Goal: Task Accomplishment & Management: Manage account settings

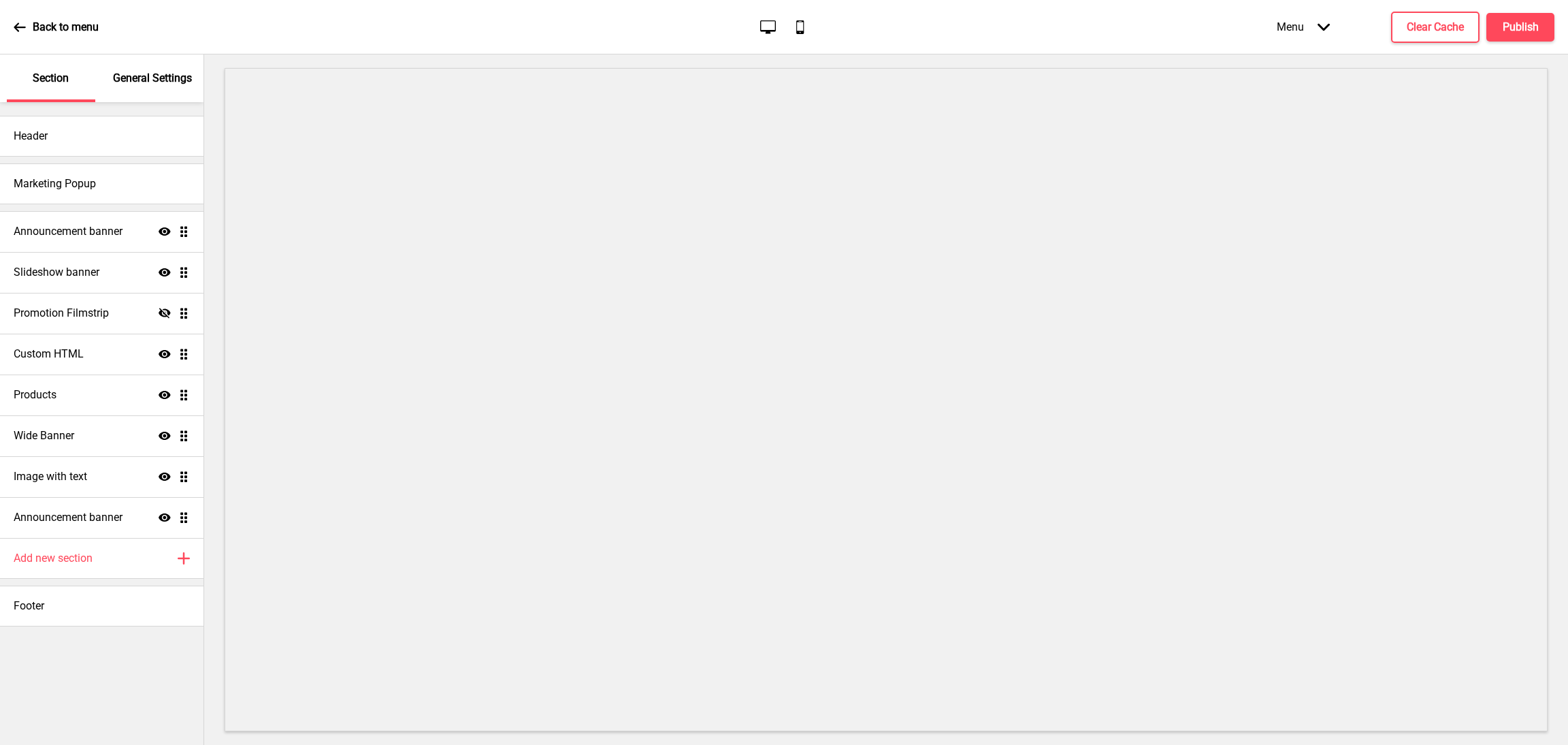
click at [1313, 27] on div "Menu Arrow down" at bounding box center [1303, 27] width 80 height 40
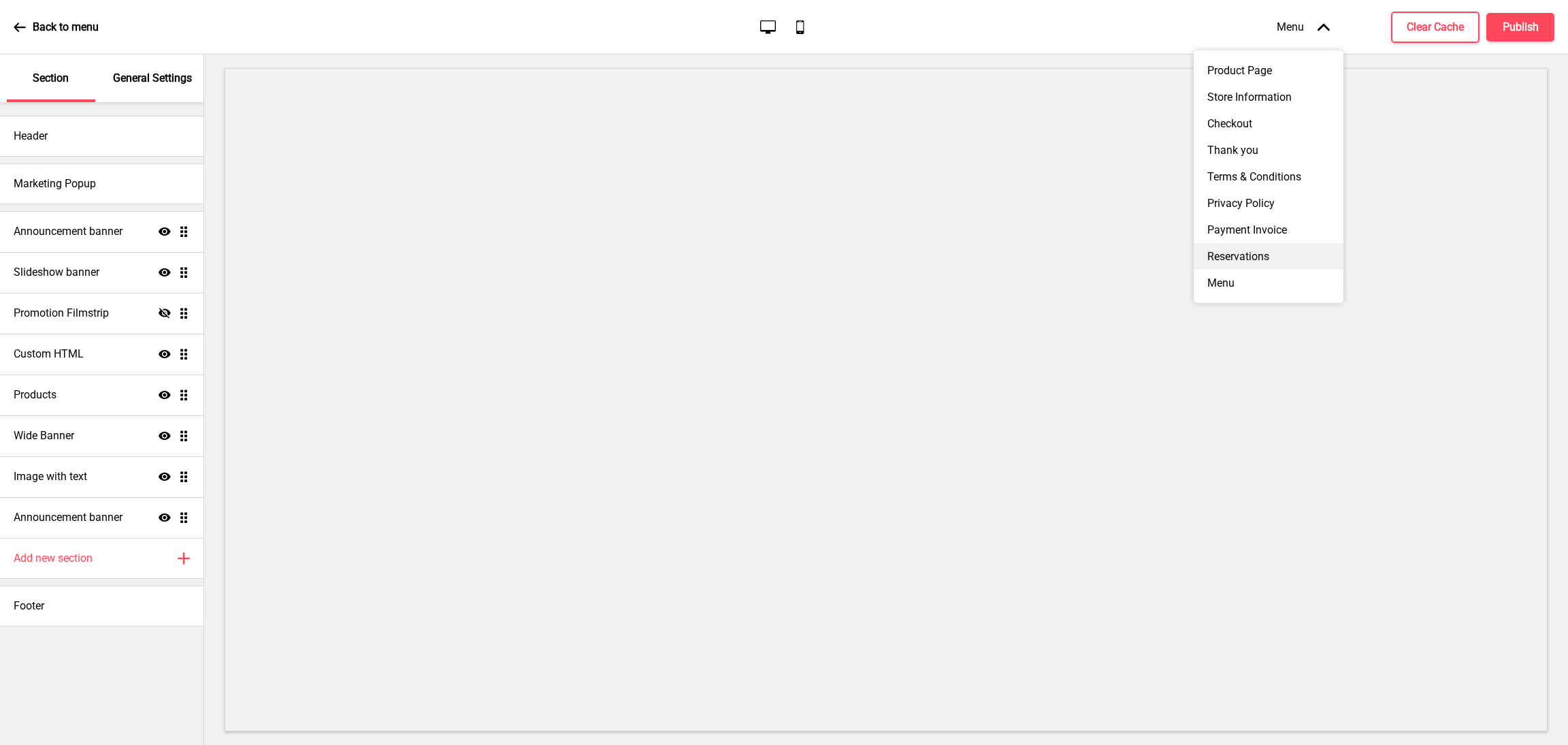
click at [1266, 269] on div "Reservations" at bounding box center [1268, 257] width 150 height 27
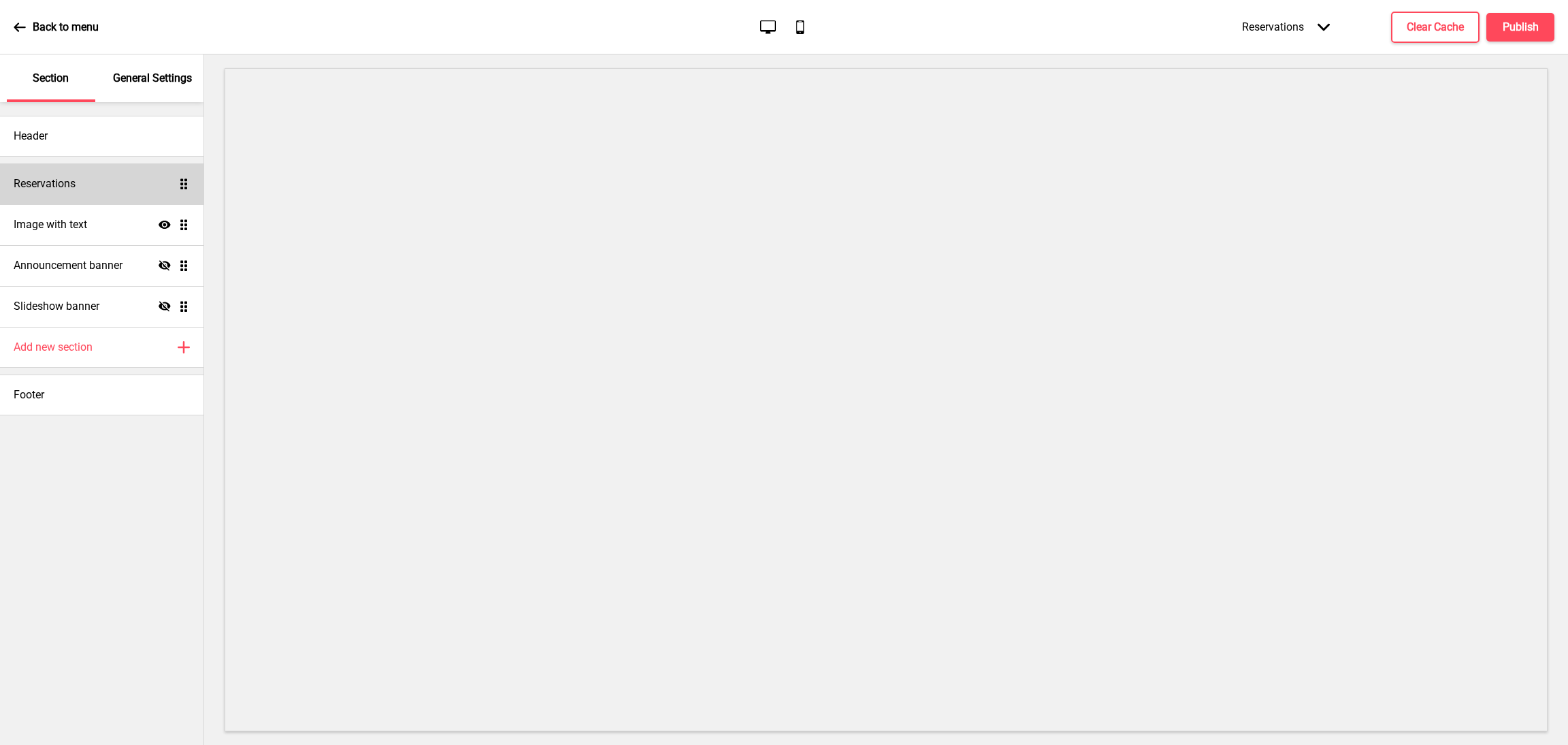
click at [161, 185] on div "Reservations Drag" at bounding box center [101, 184] width 204 height 41
select select "background"
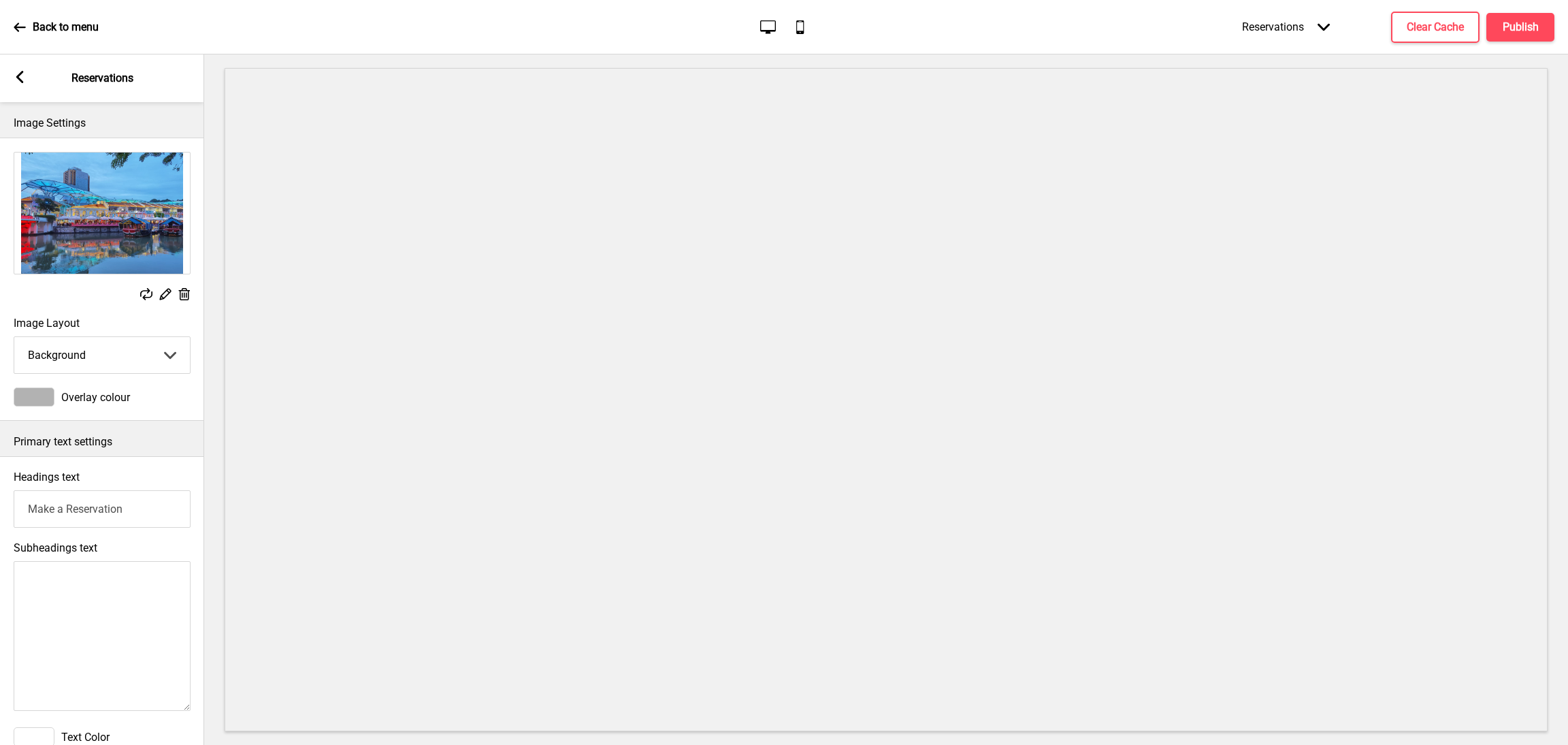
scroll to position [416, 0]
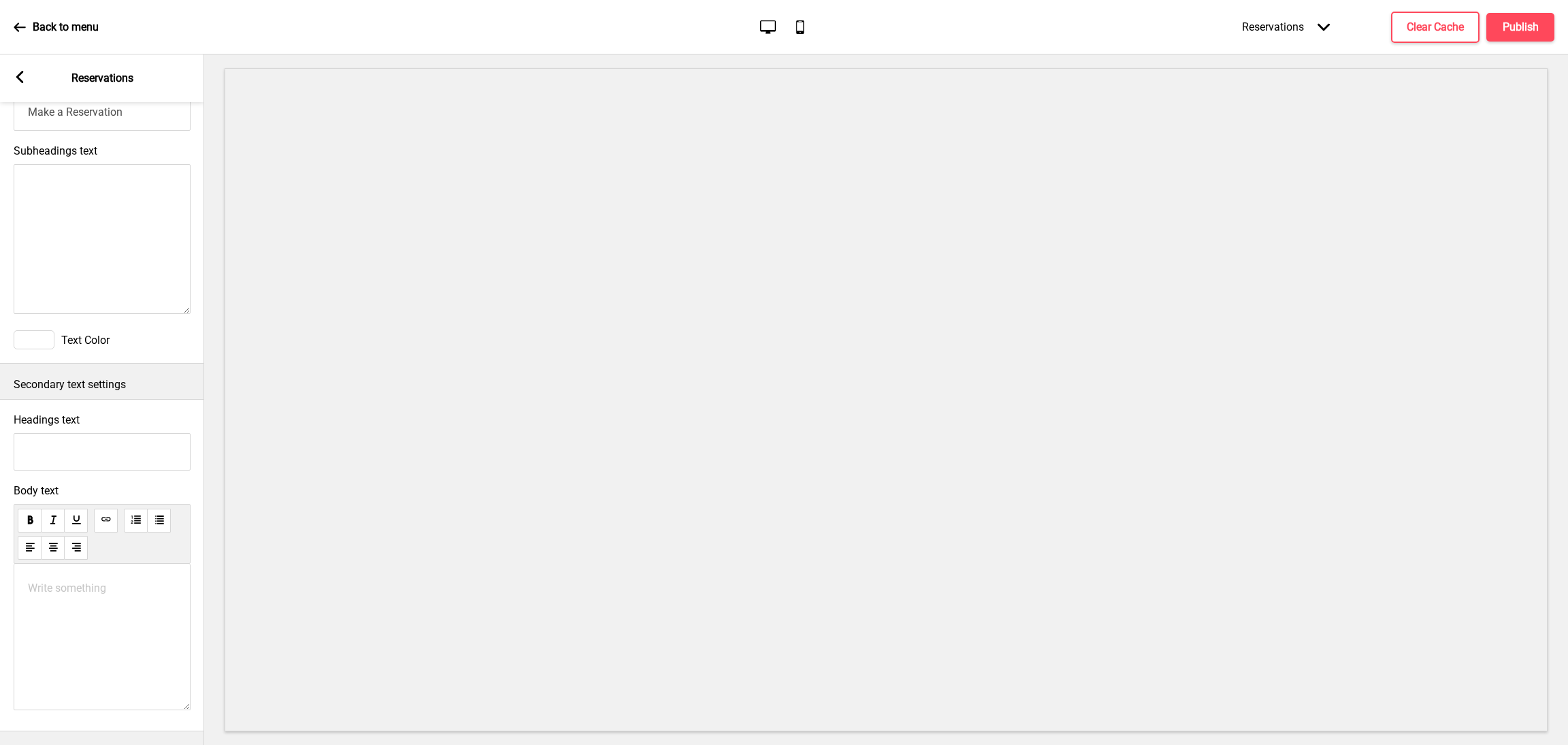
click at [20, 78] on icon at bounding box center [20, 77] width 7 height 13
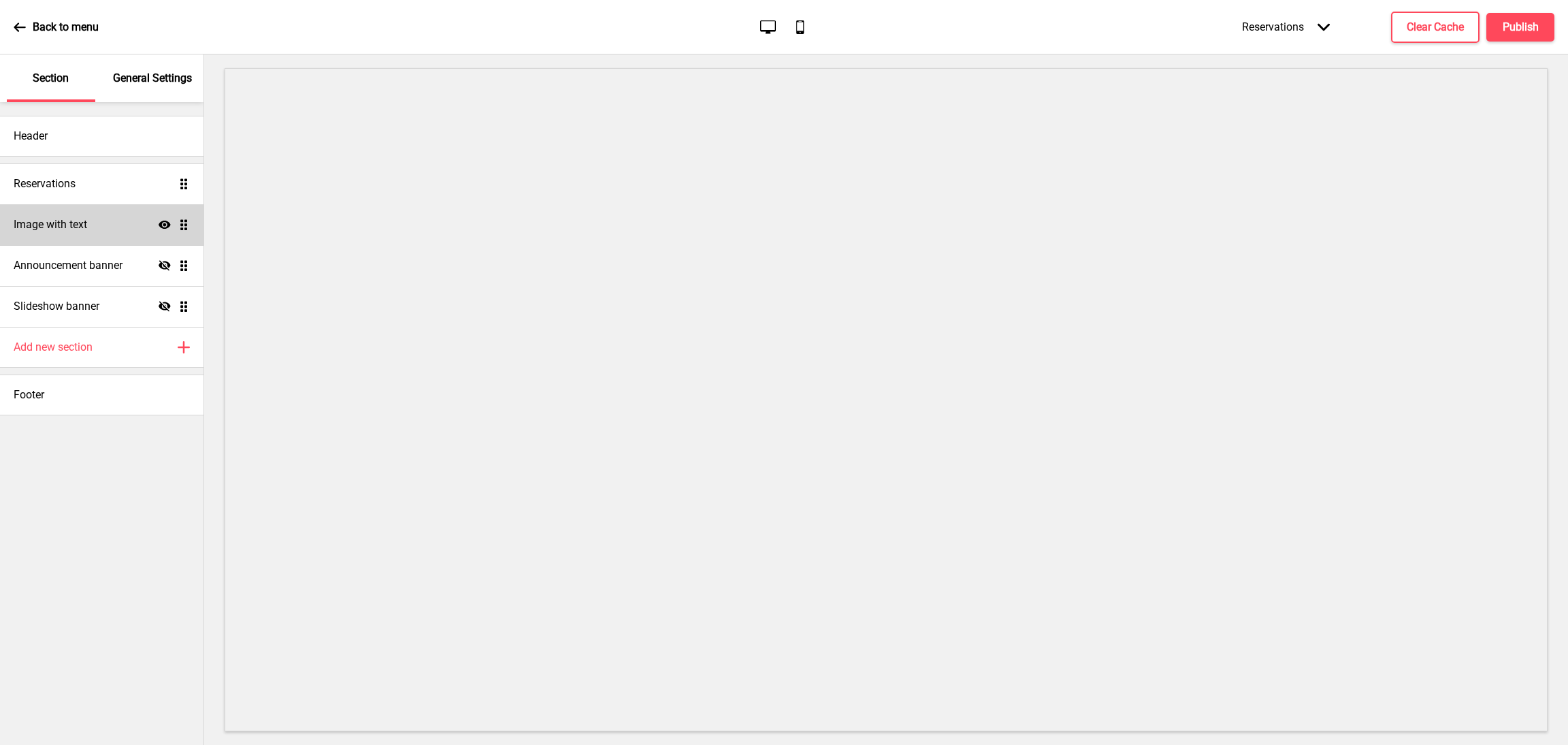
click at [165, 223] on icon "Show" at bounding box center [165, 224] width 13 height 13
click at [138, 74] on p "General Settings" at bounding box center [153, 78] width 79 height 15
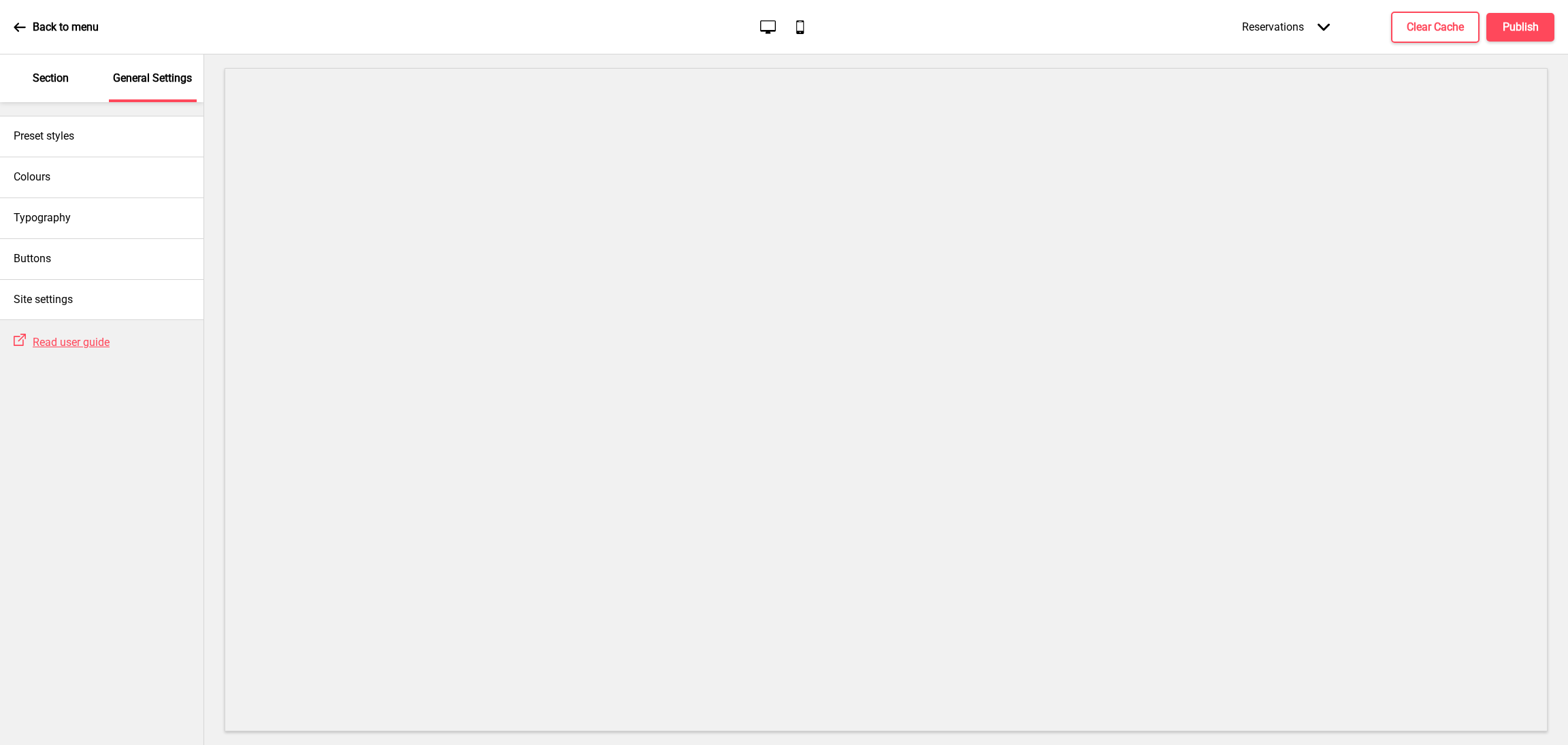
click at [57, 86] on div "Section" at bounding box center [51, 78] width 89 height 48
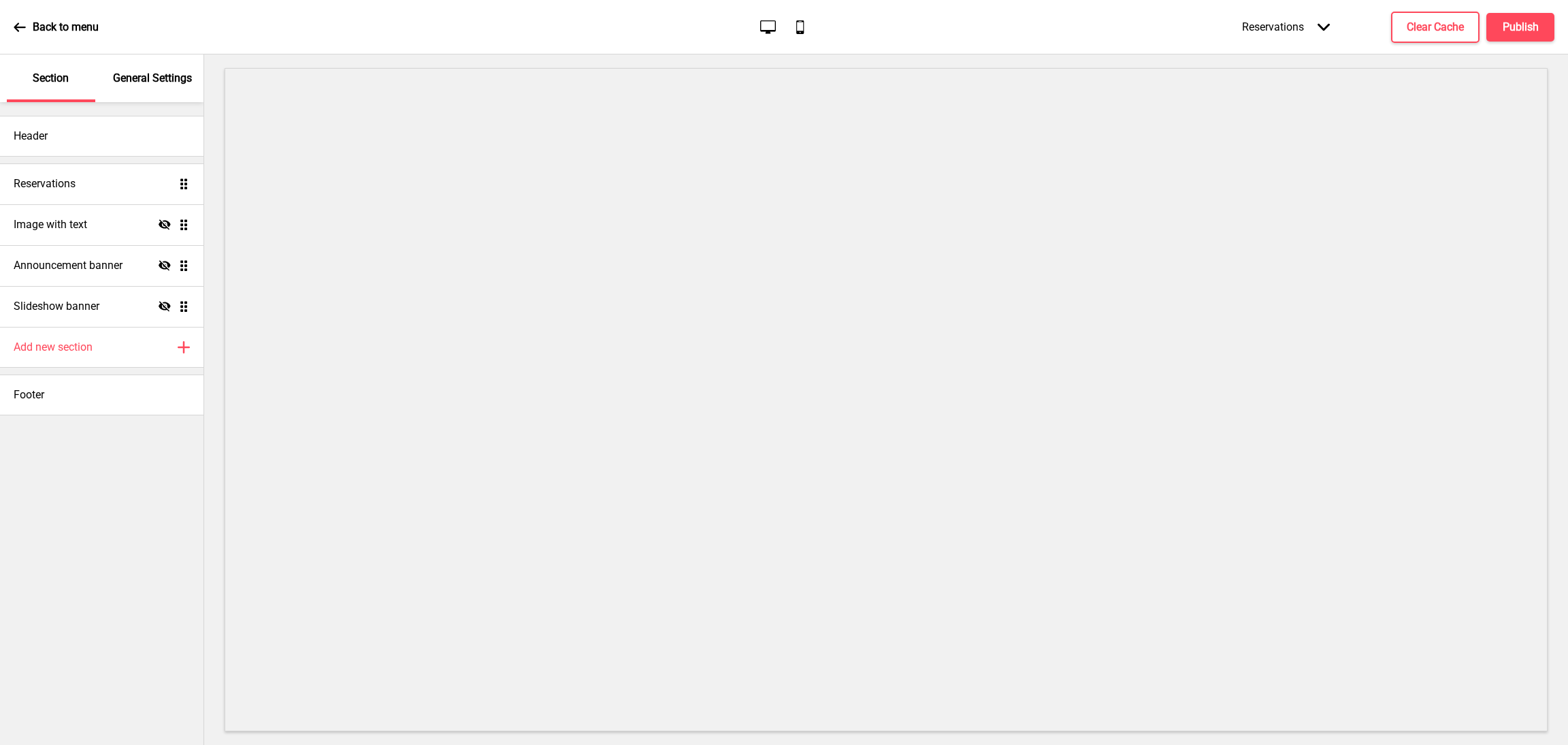
click at [132, 62] on div "General Settings" at bounding box center [153, 78] width 89 height 48
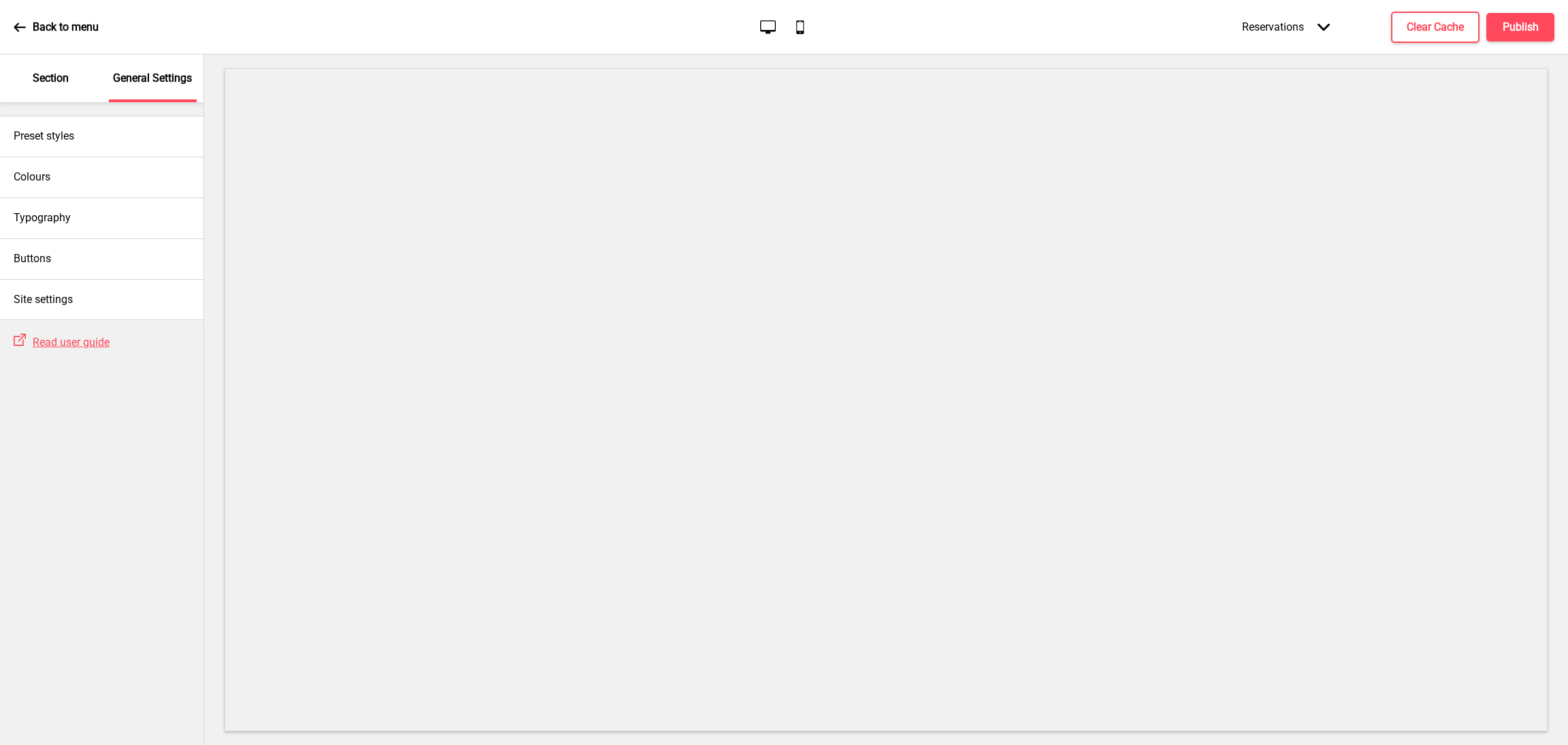
drag, startPoint x: 75, startPoint y: 77, endPoint x: 103, endPoint y: 75, distance: 28.1
click at [74, 75] on div "Section" at bounding box center [51, 78] width 89 height 48
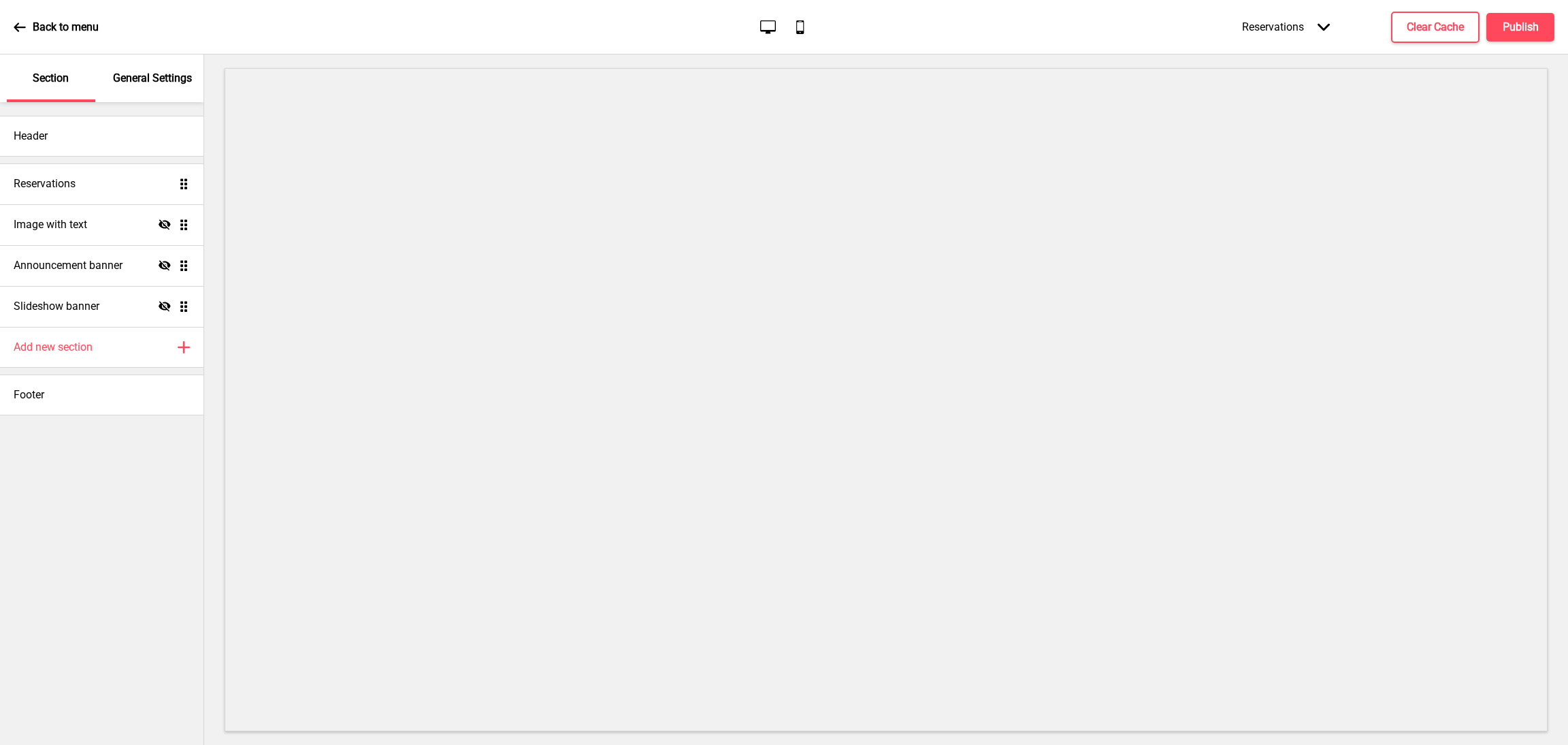
click at [1314, 20] on div "Reservations Arrow down" at bounding box center [1286, 27] width 115 height 40
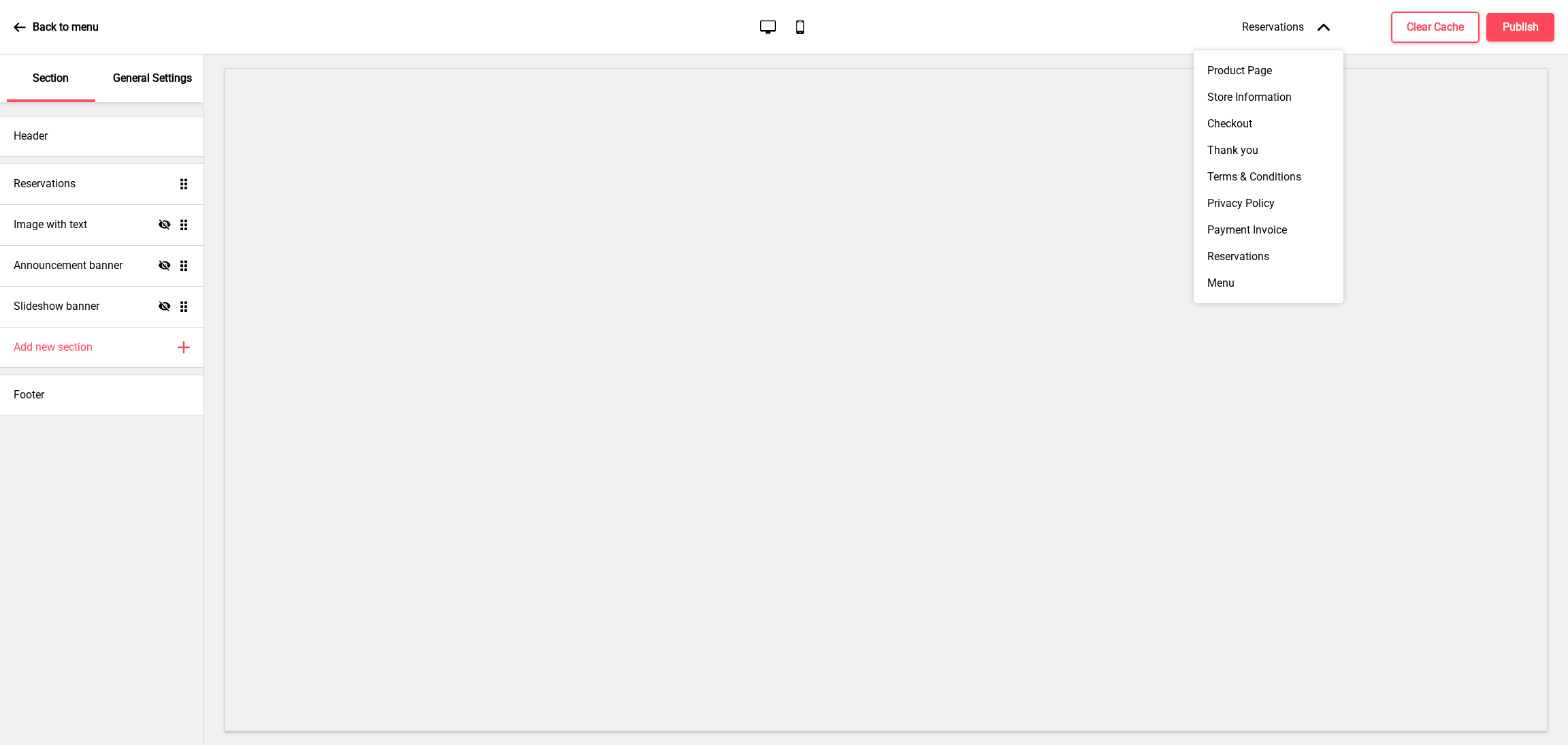
click at [32, 32] on p "Back to menu" at bounding box center [66, 27] width 66 height 15
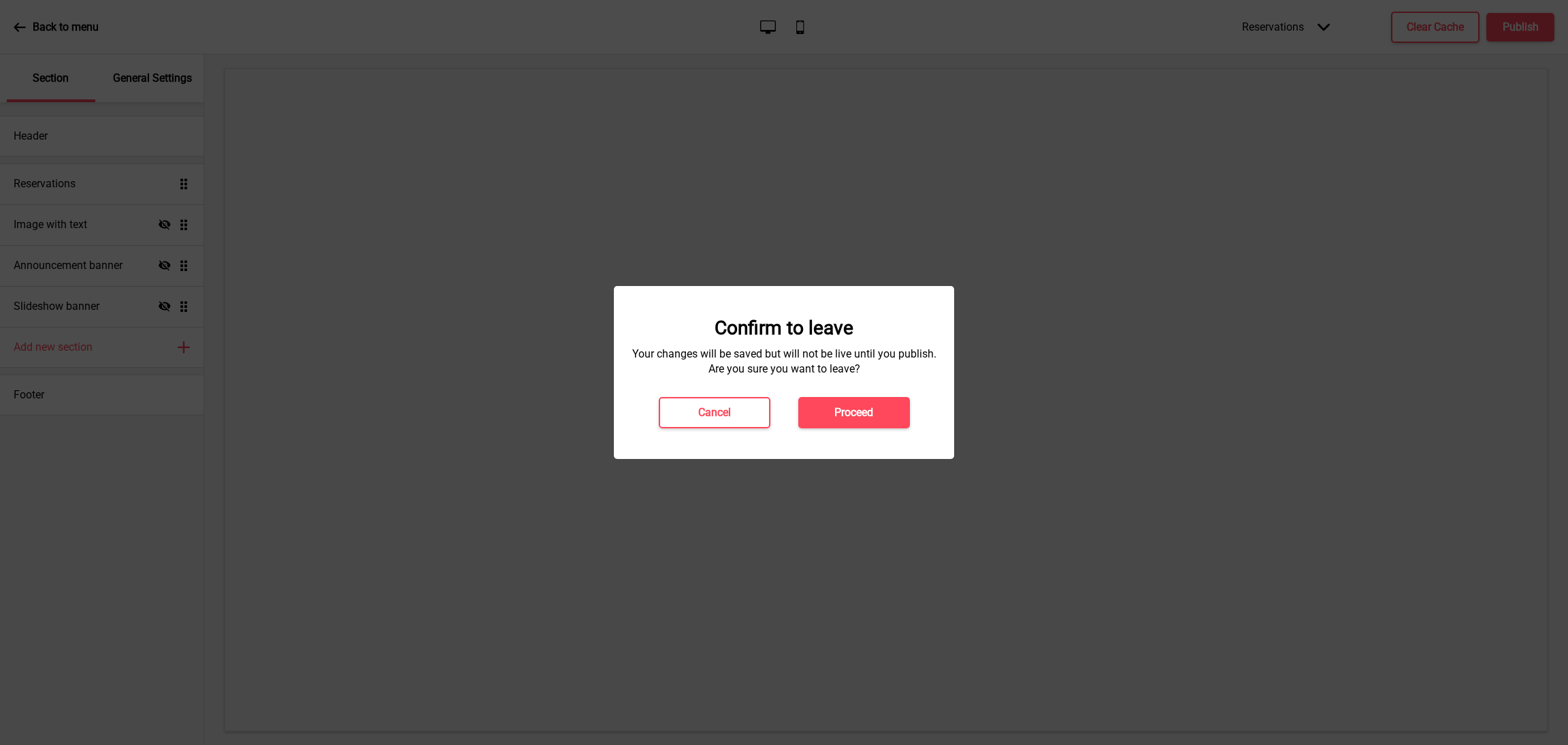
click at [857, 410] on h4 "Proceed" at bounding box center [854, 412] width 39 height 15
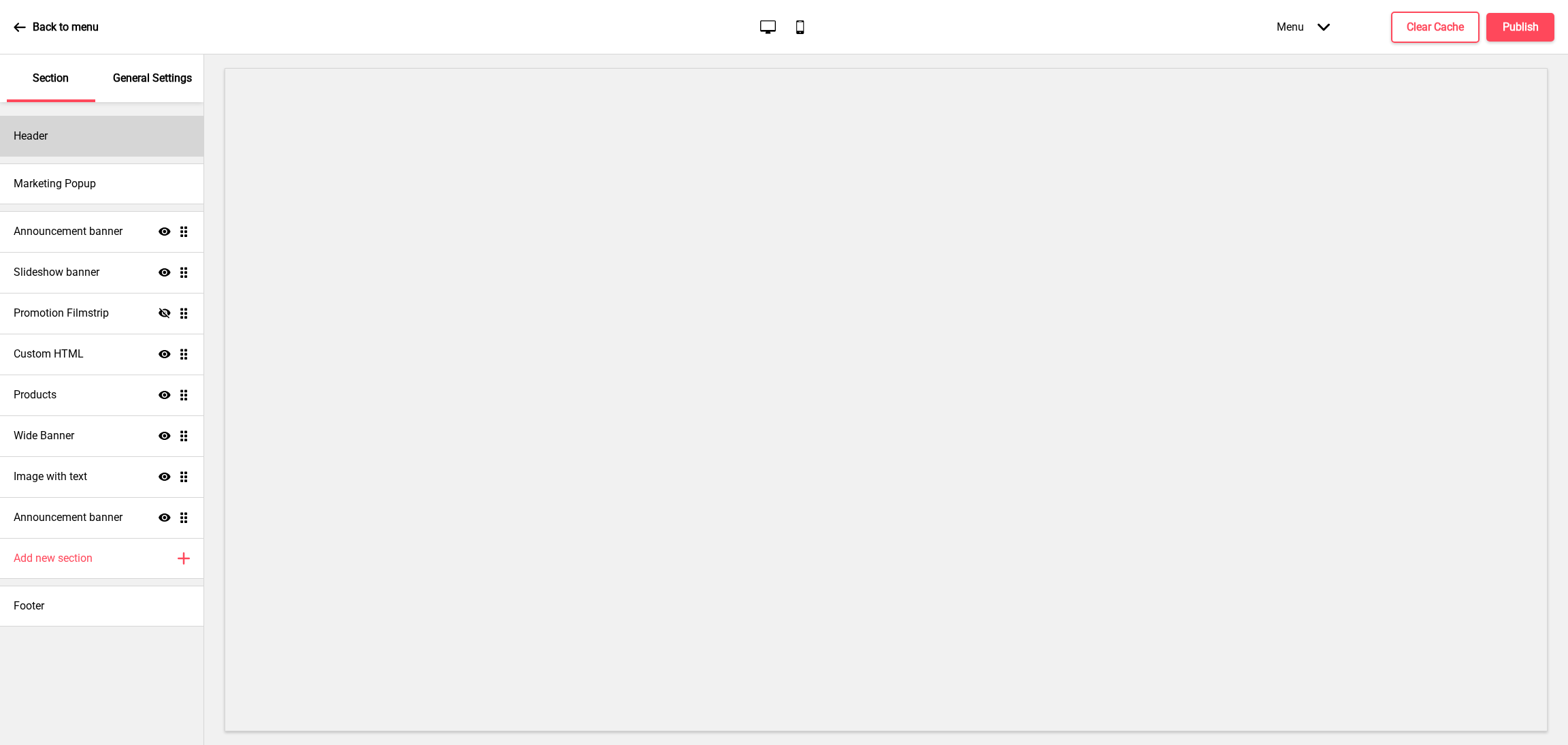
click at [108, 133] on div "Header" at bounding box center [101, 136] width 204 height 41
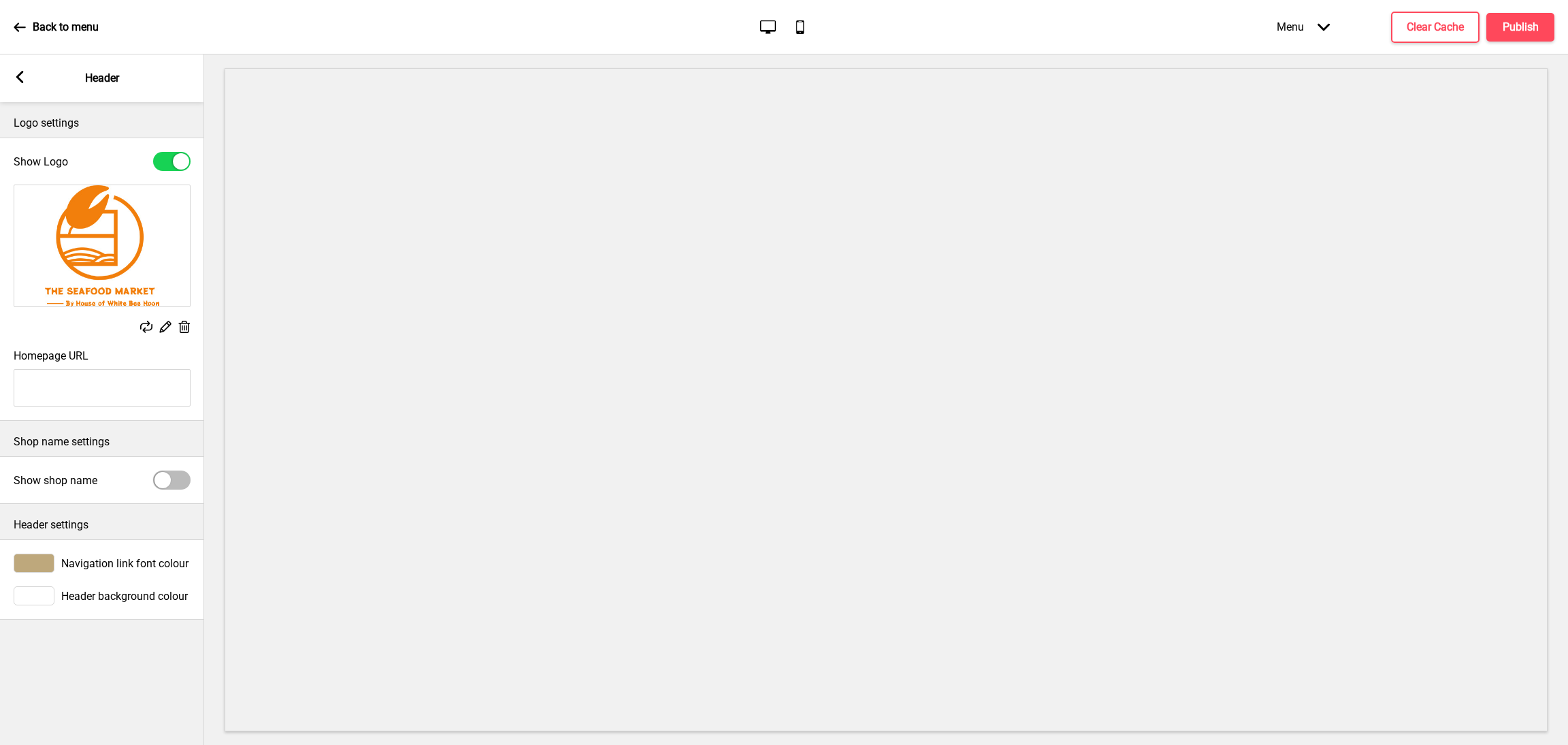
click at [15, 81] on rect at bounding box center [20, 77] width 13 height 13
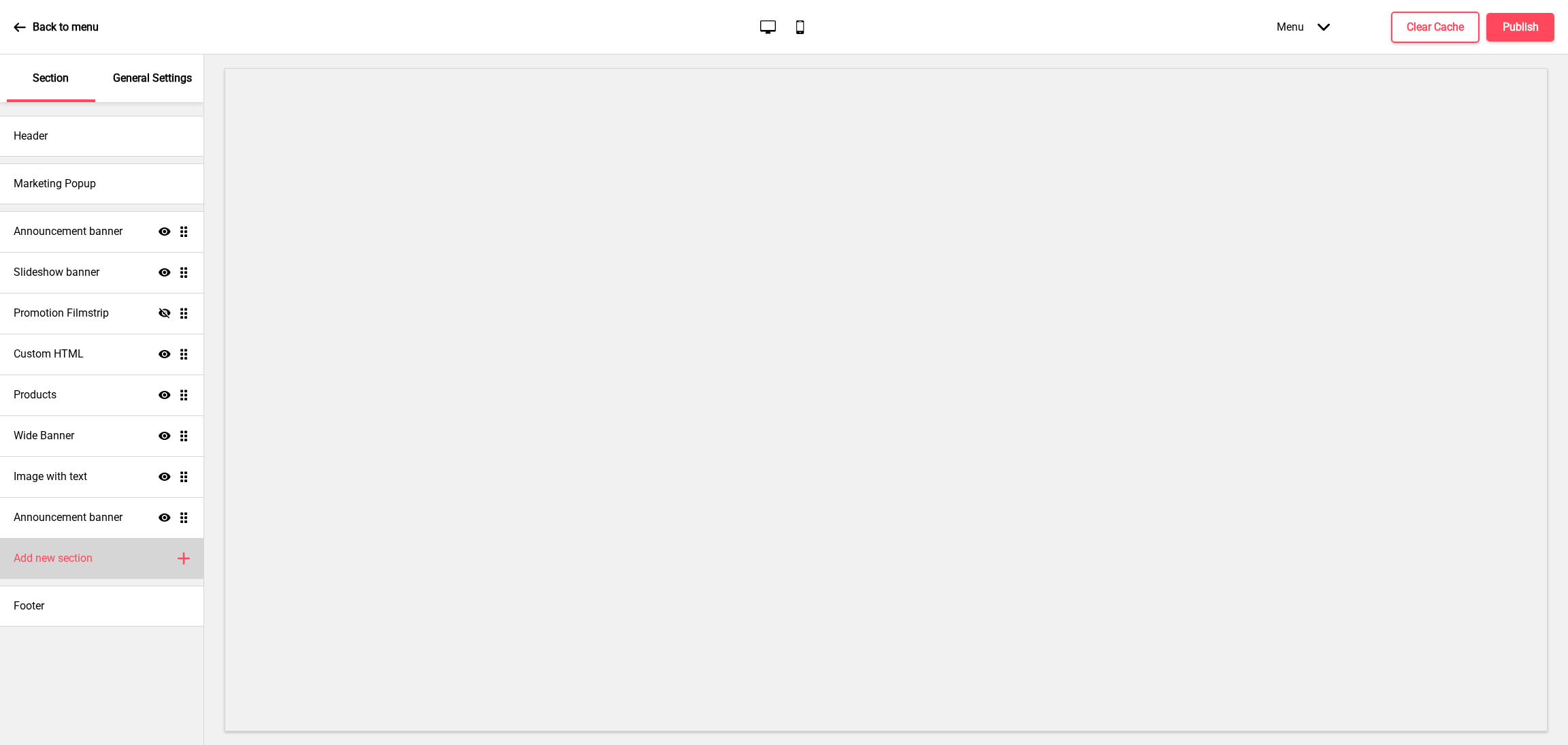
click at [173, 564] on div "Add new section Plus" at bounding box center [101, 558] width 204 height 41
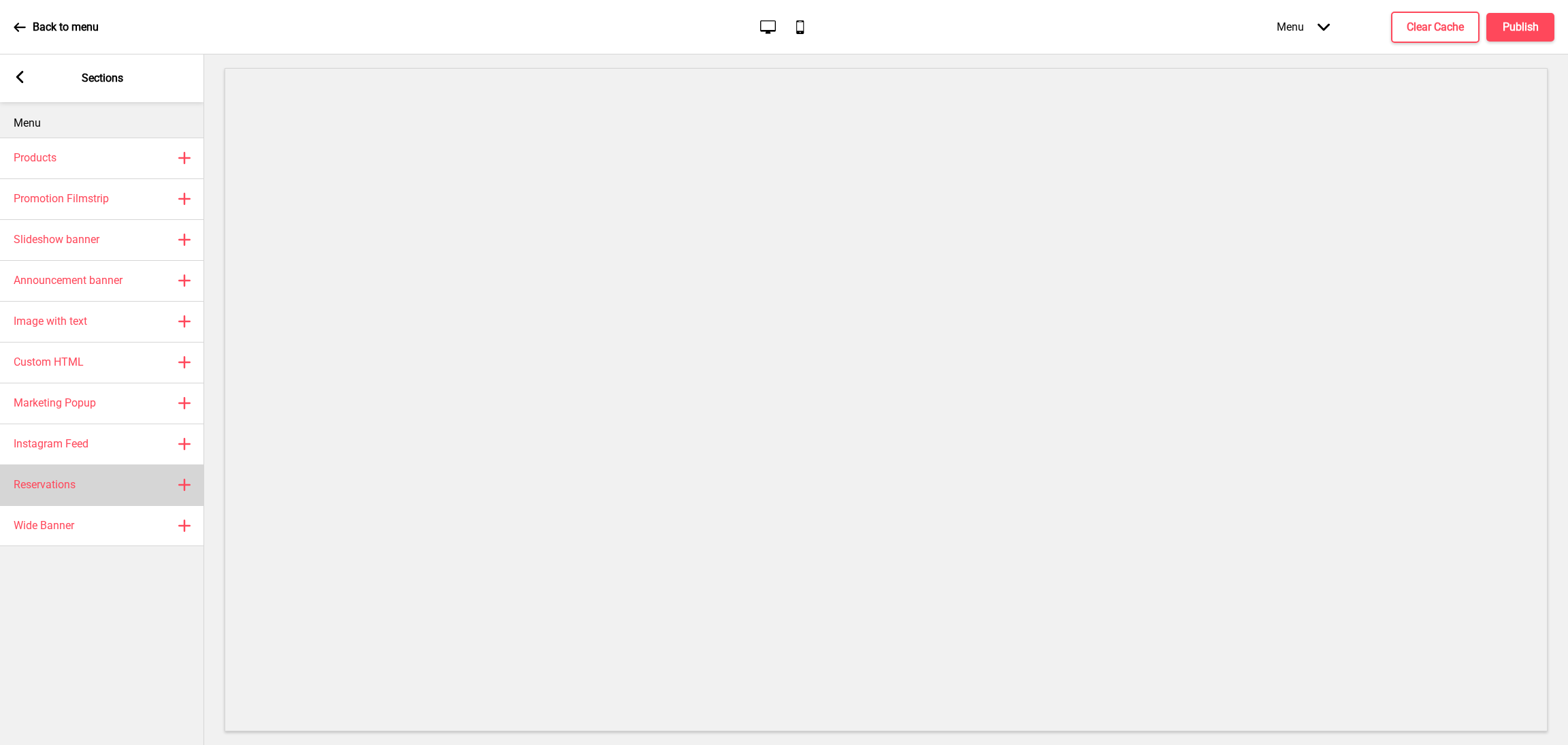
click at [179, 483] on rect at bounding box center [184, 485] width 16 height 16
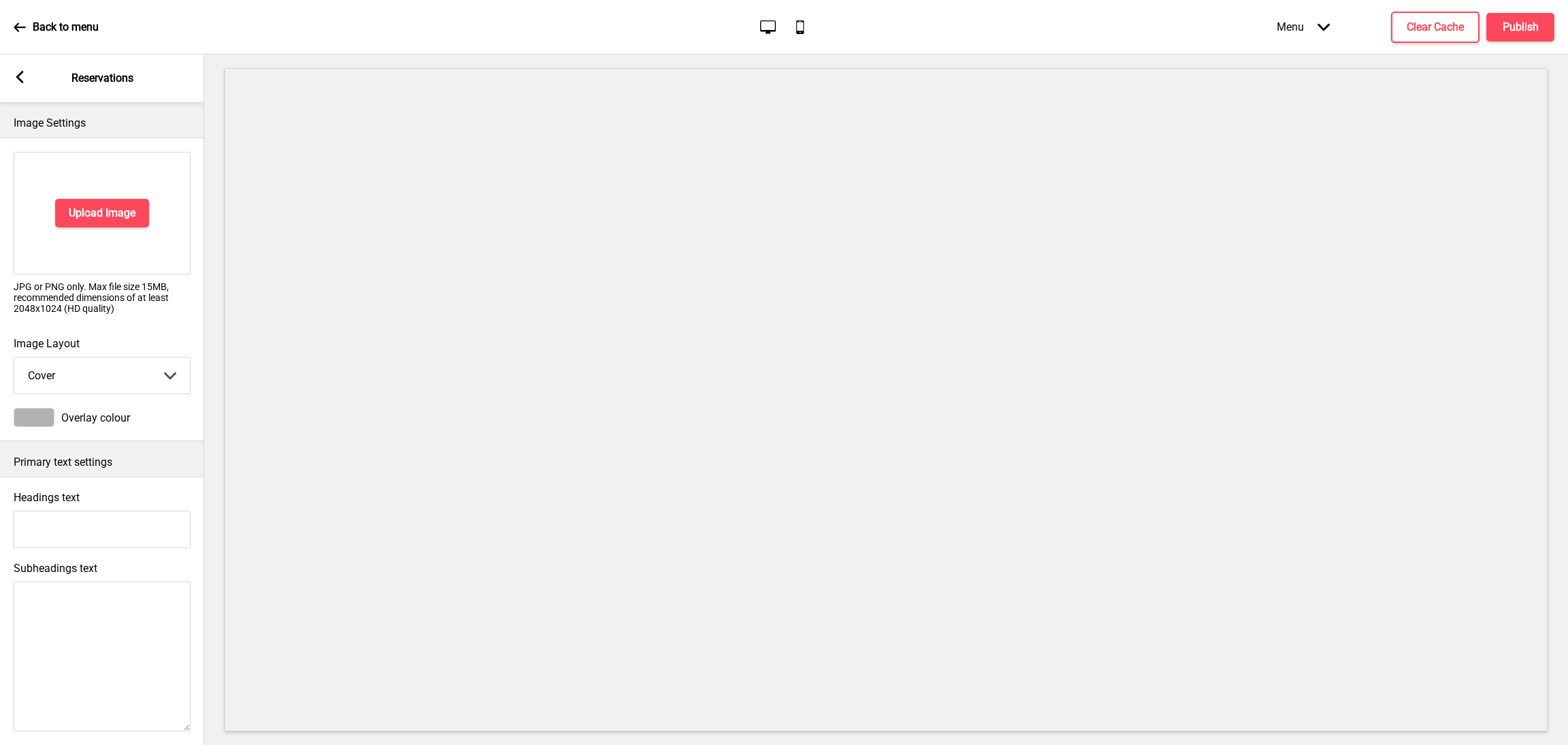
click at [7, 70] on div "Arrow left Reservations" at bounding box center [102, 78] width 205 height 48
click at [26, 81] on div "Arrow left Reservations" at bounding box center [102, 78] width 205 height 48
click at [18, 81] on rect at bounding box center [20, 77] width 13 height 13
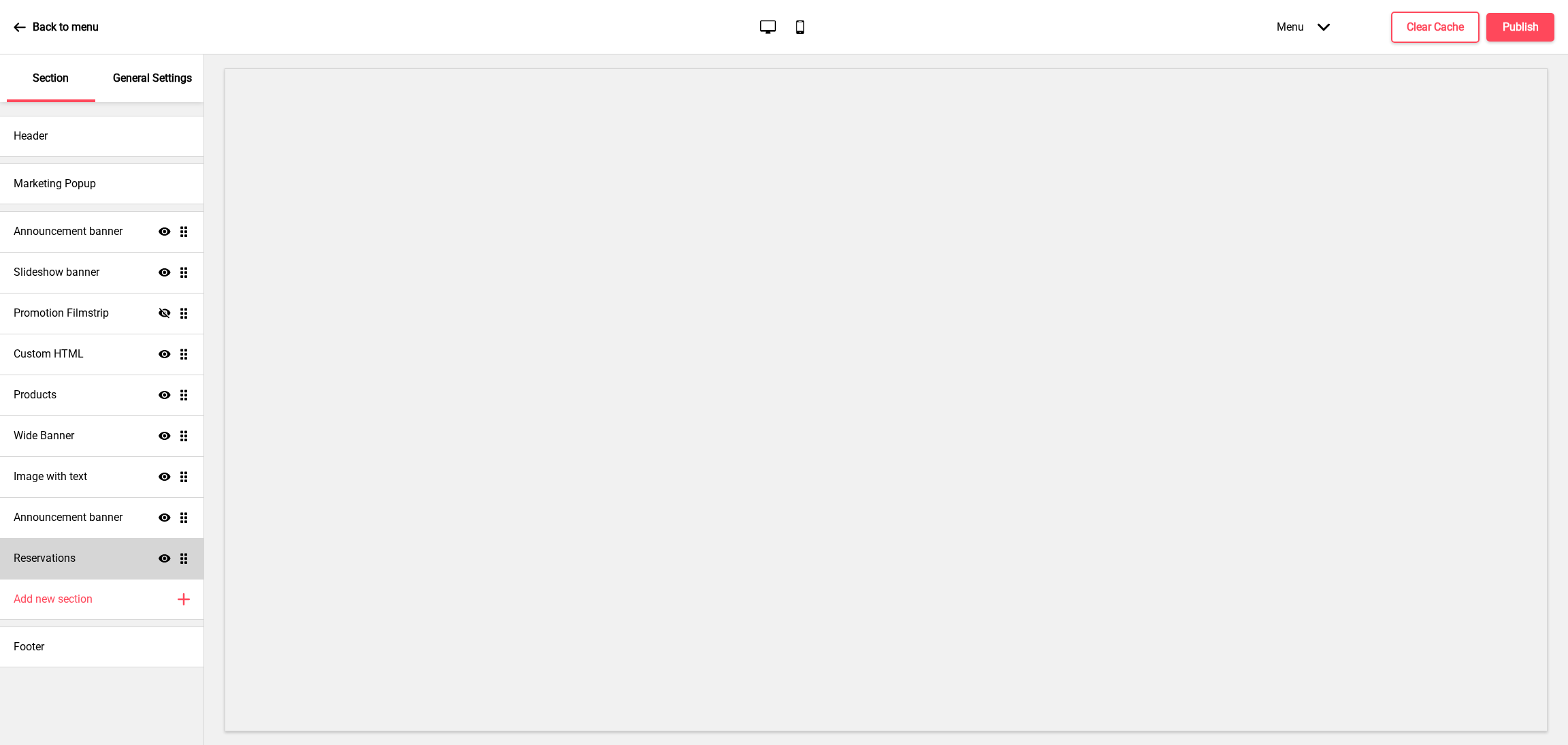
click at [156, 564] on div "Reservations Show Drag" at bounding box center [101, 558] width 204 height 41
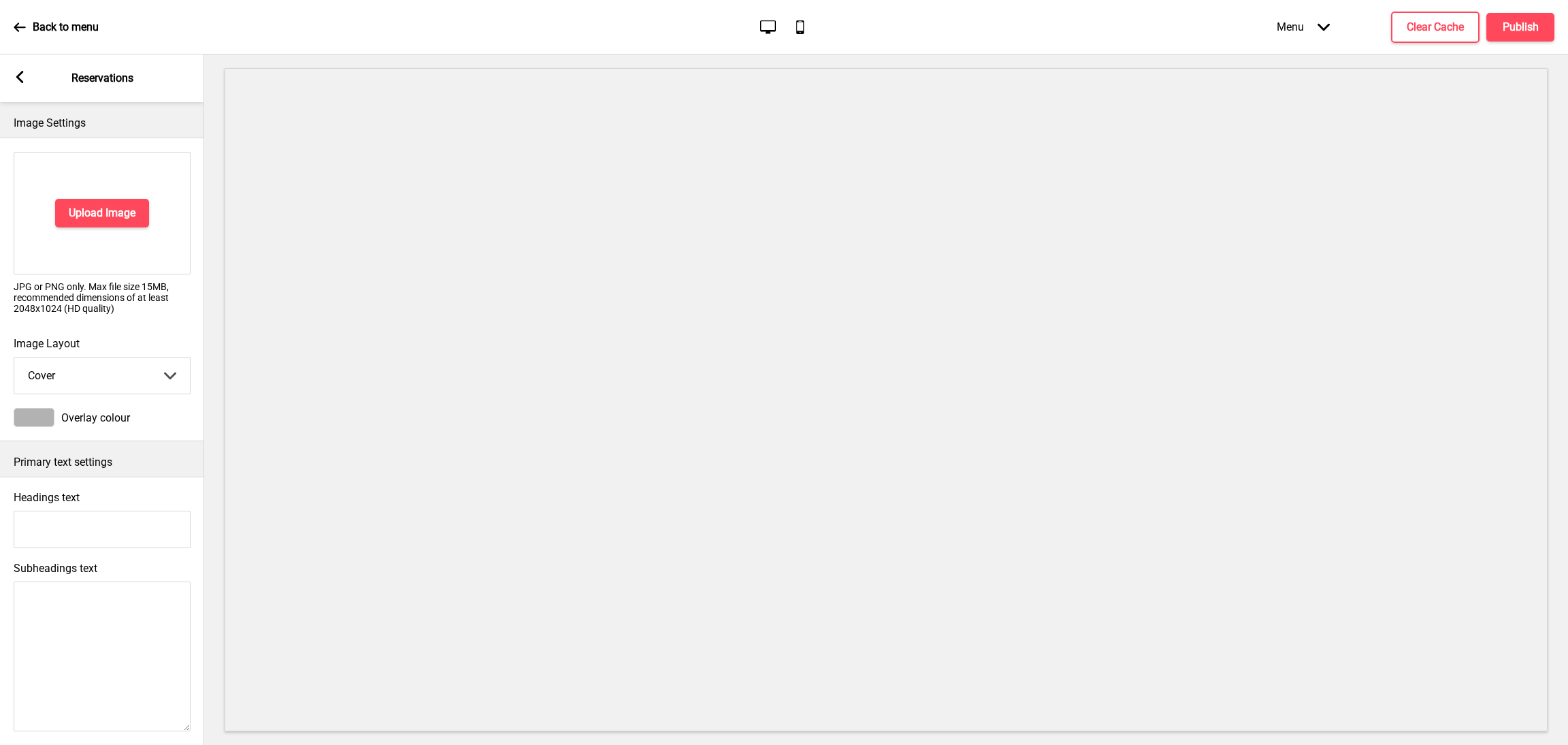
click at [15, 66] on div "Arrow left Reservations" at bounding box center [102, 78] width 205 height 48
click at [18, 79] on icon at bounding box center [20, 77] width 7 height 13
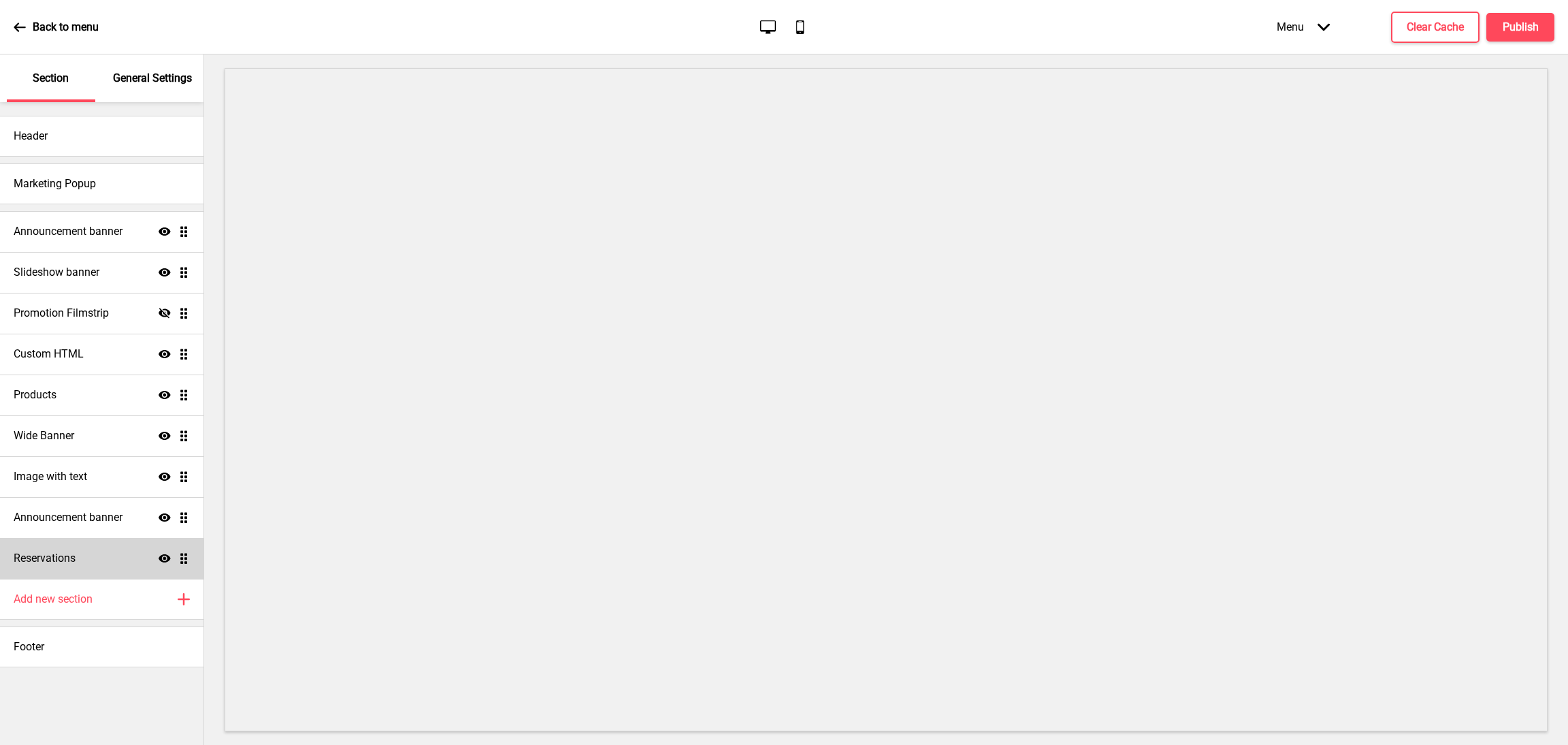
click at [167, 557] on icon at bounding box center [165, 557] width 13 height 8
click at [1334, 13] on div "Menu Arrow down" at bounding box center [1303, 27] width 80 height 40
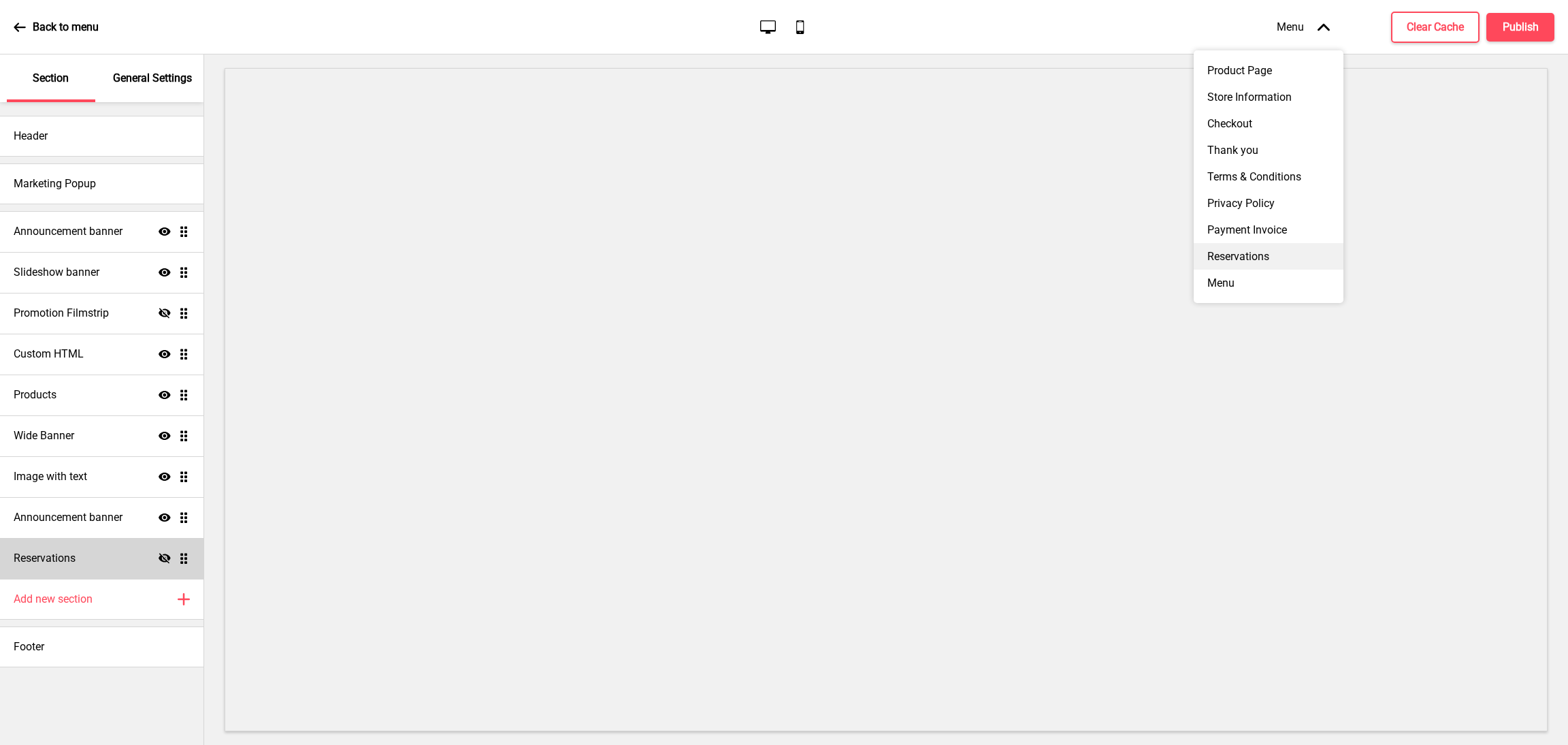
click at [1273, 260] on div "Reservations" at bounding box center [1268, 257] width 150 height 27
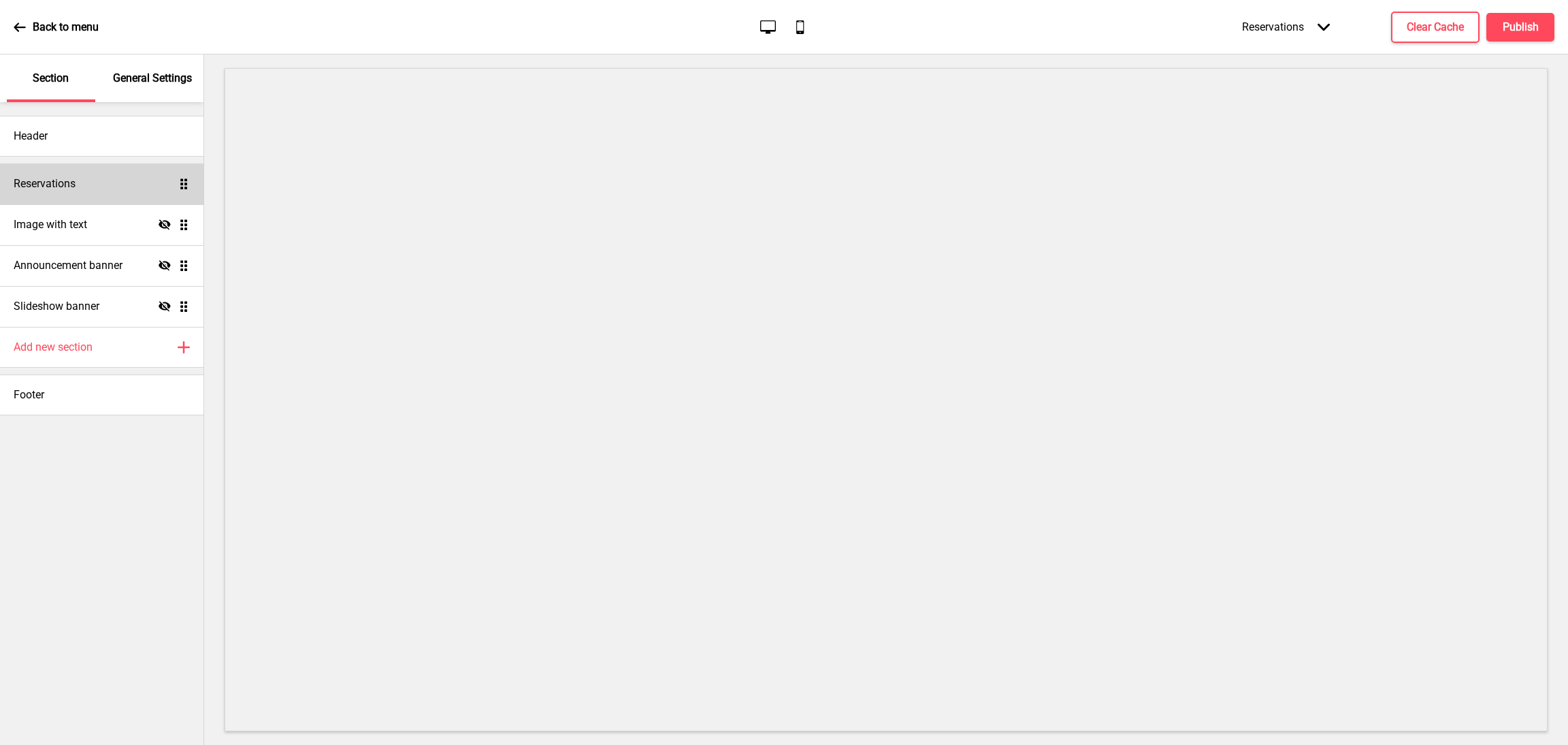
drag, startPoint x: 122, startPoint y: 185, endPoint x: 176, endPoint y: 173, distance: 55.3
click at [176, 173] on div "Reservations Drag" at bounding box center [101, 184] width 204 height 41
select select "background"
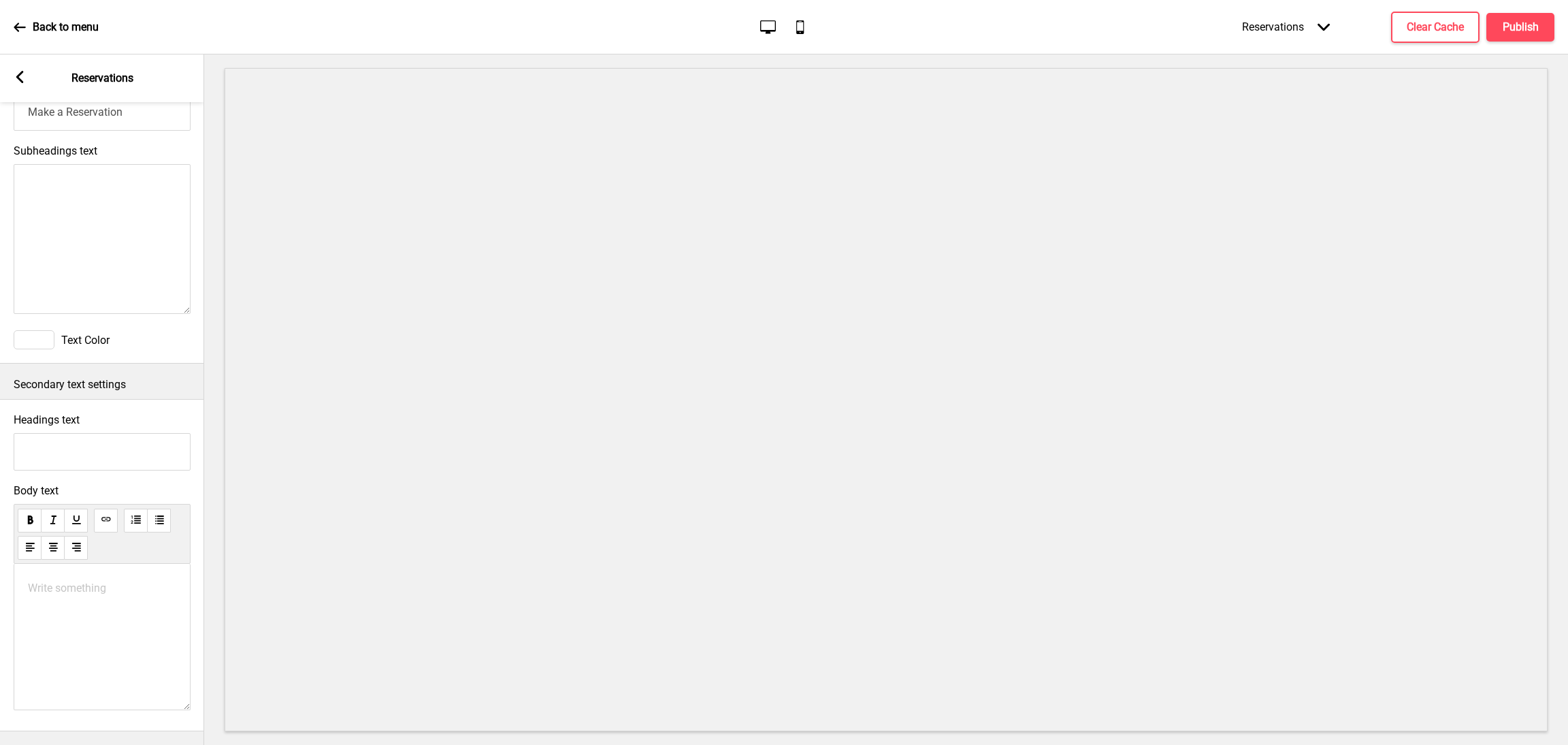
scroll to position [7, 0]
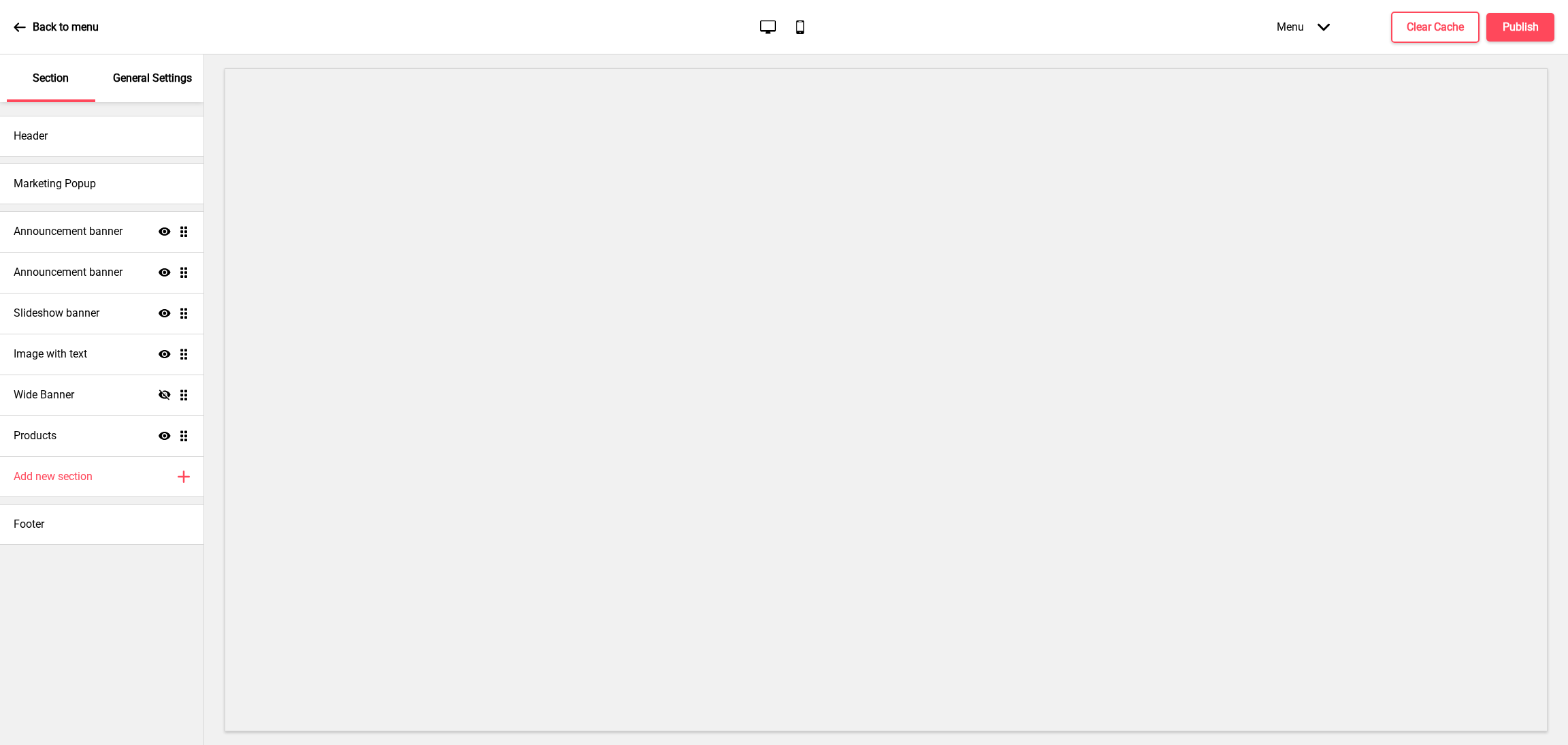
click at [172, 77] on p "General Settings" at bounding box center [153, 78] width 79 height 15
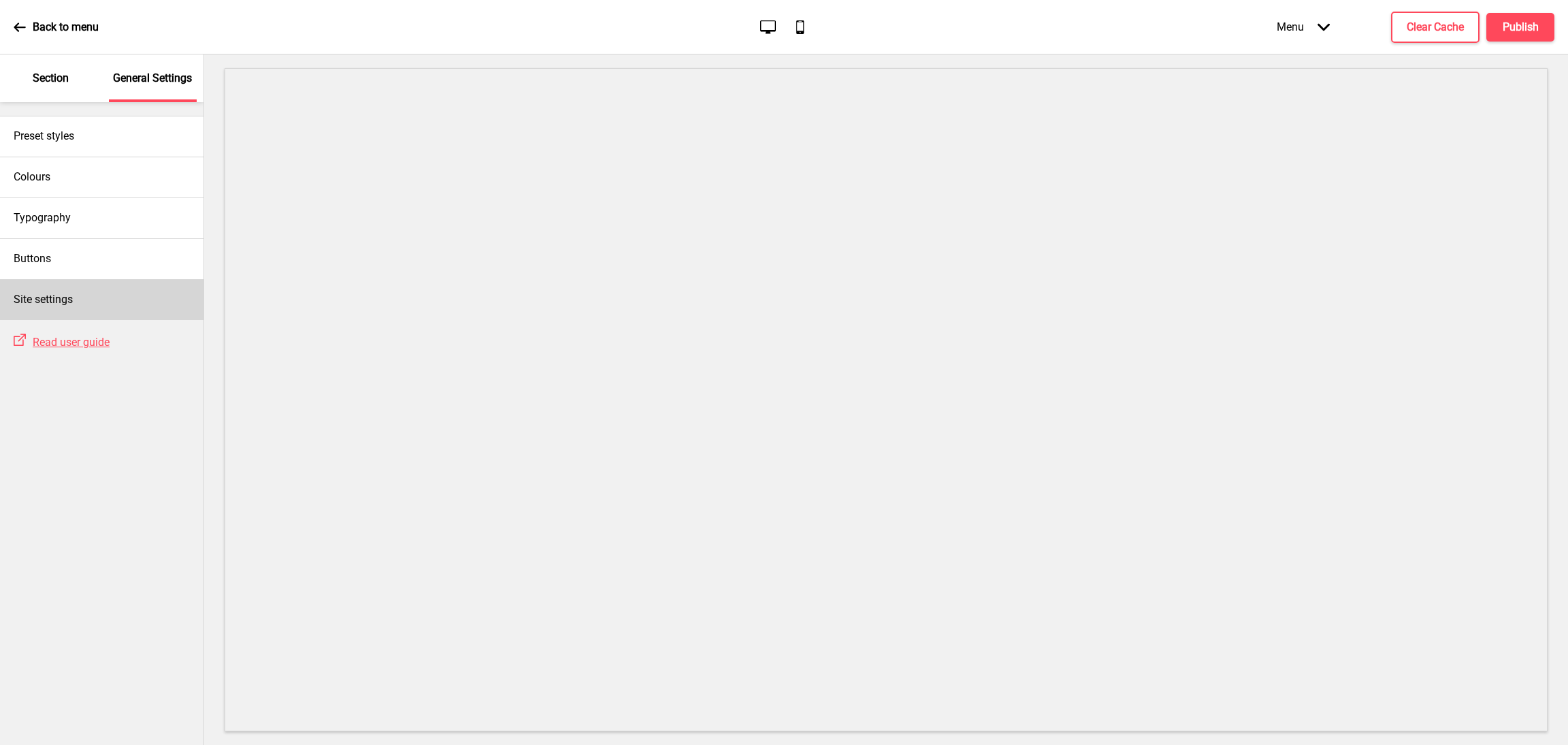
click at [51, 294] on h4 "Site settings" at bounding box center [43, 299] width 59 height 15
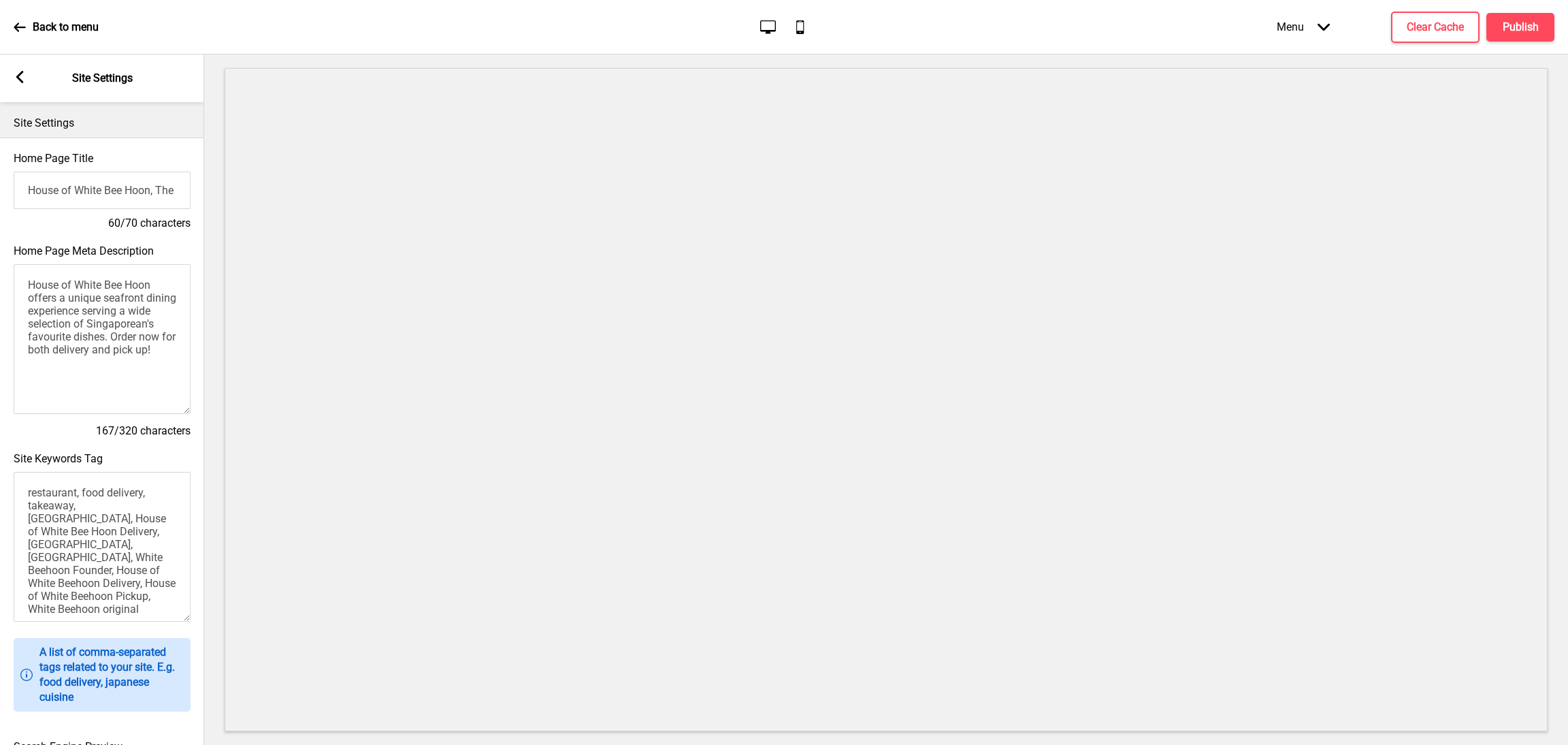
click at [15, 77] on rect at bounding box center [20, 77] width 13 height 13
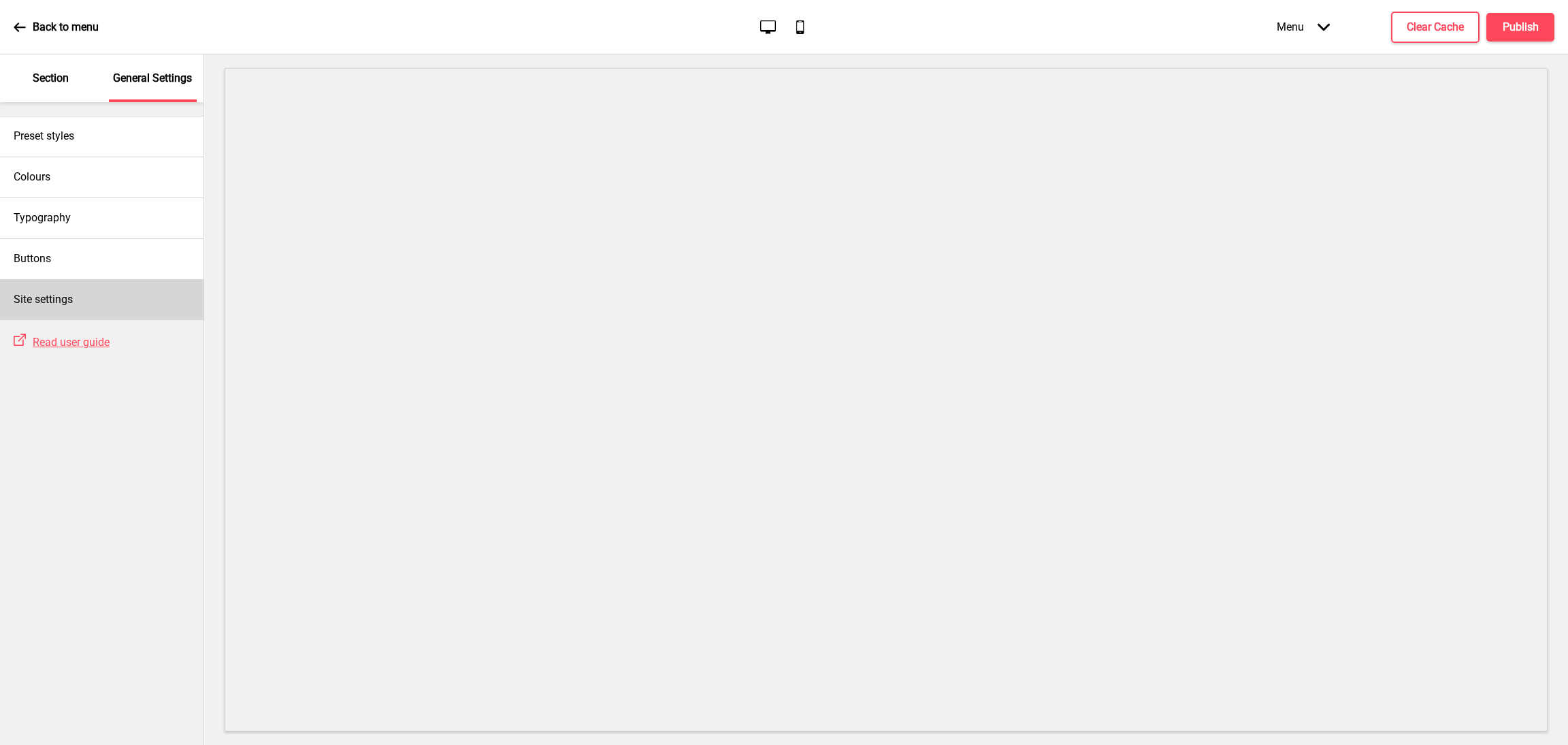
click at [92, 289] on div "Site settings" at bounding box center [101, 300] width 204 height 41
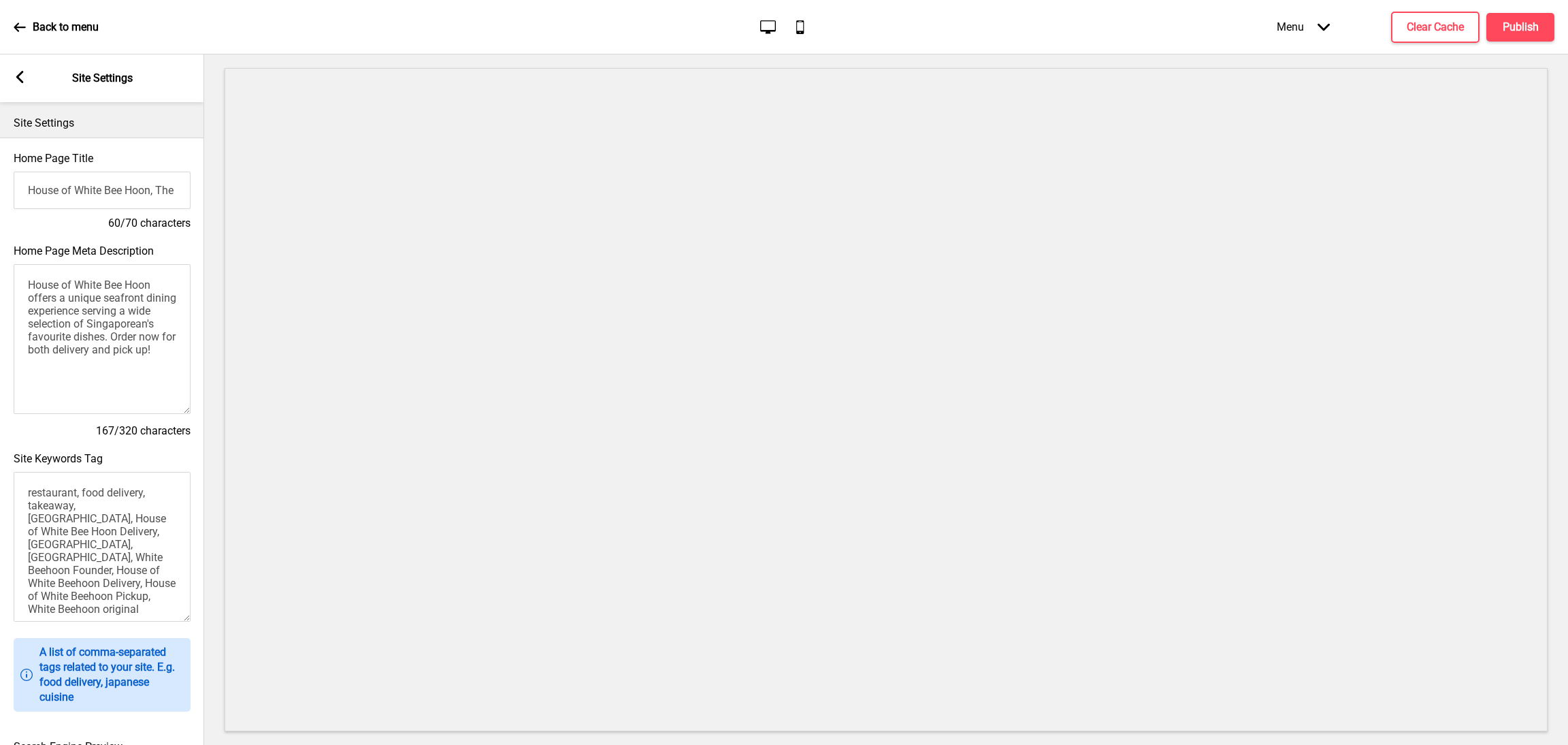
scroll to position [370, 0]
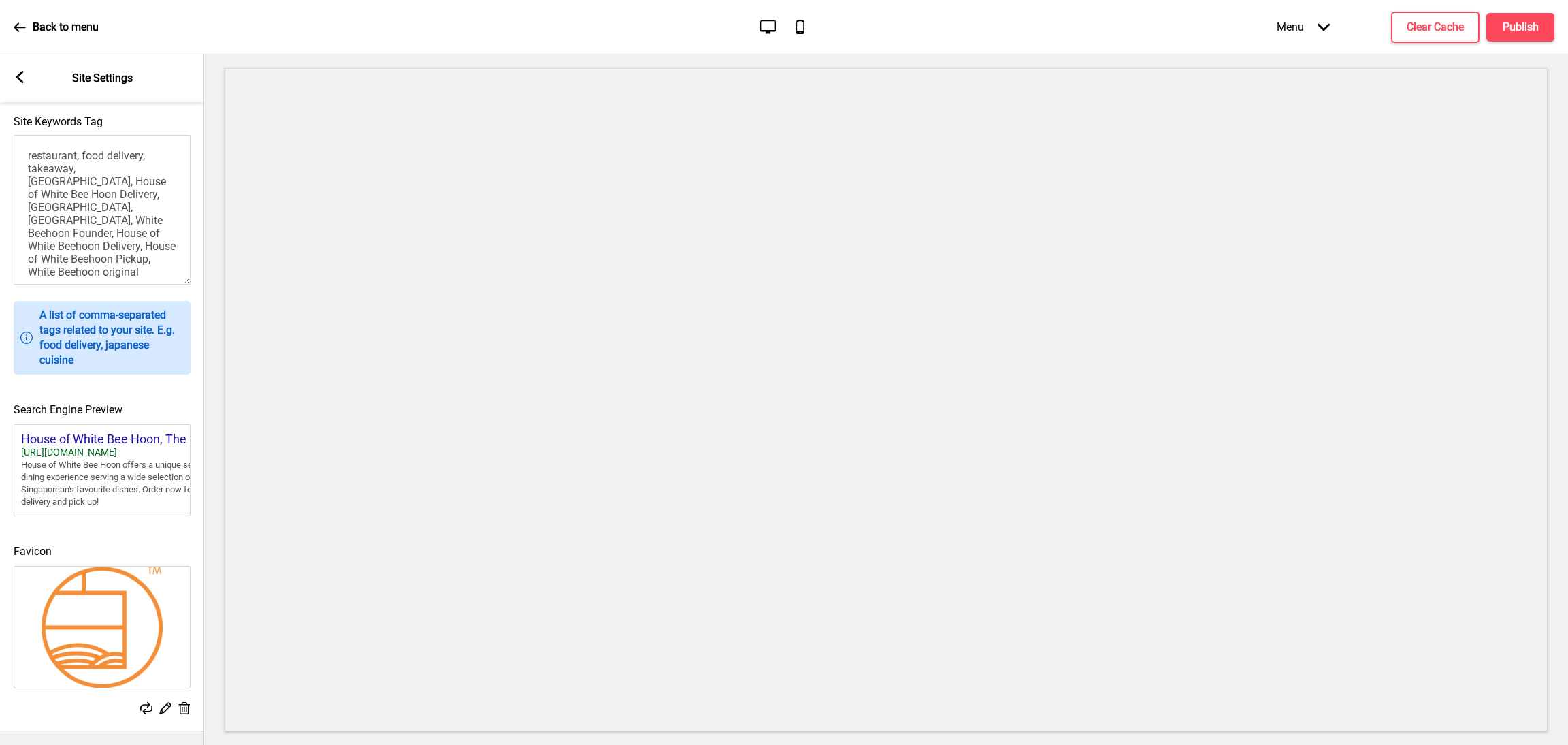
click at [27, 70] on div "Arrow left Site Settings" at bounding box center [102, 78] width 205 height 48
click at [24, 83] on div "Arrow left" at bounding box center [20, 78] width 13 height 15
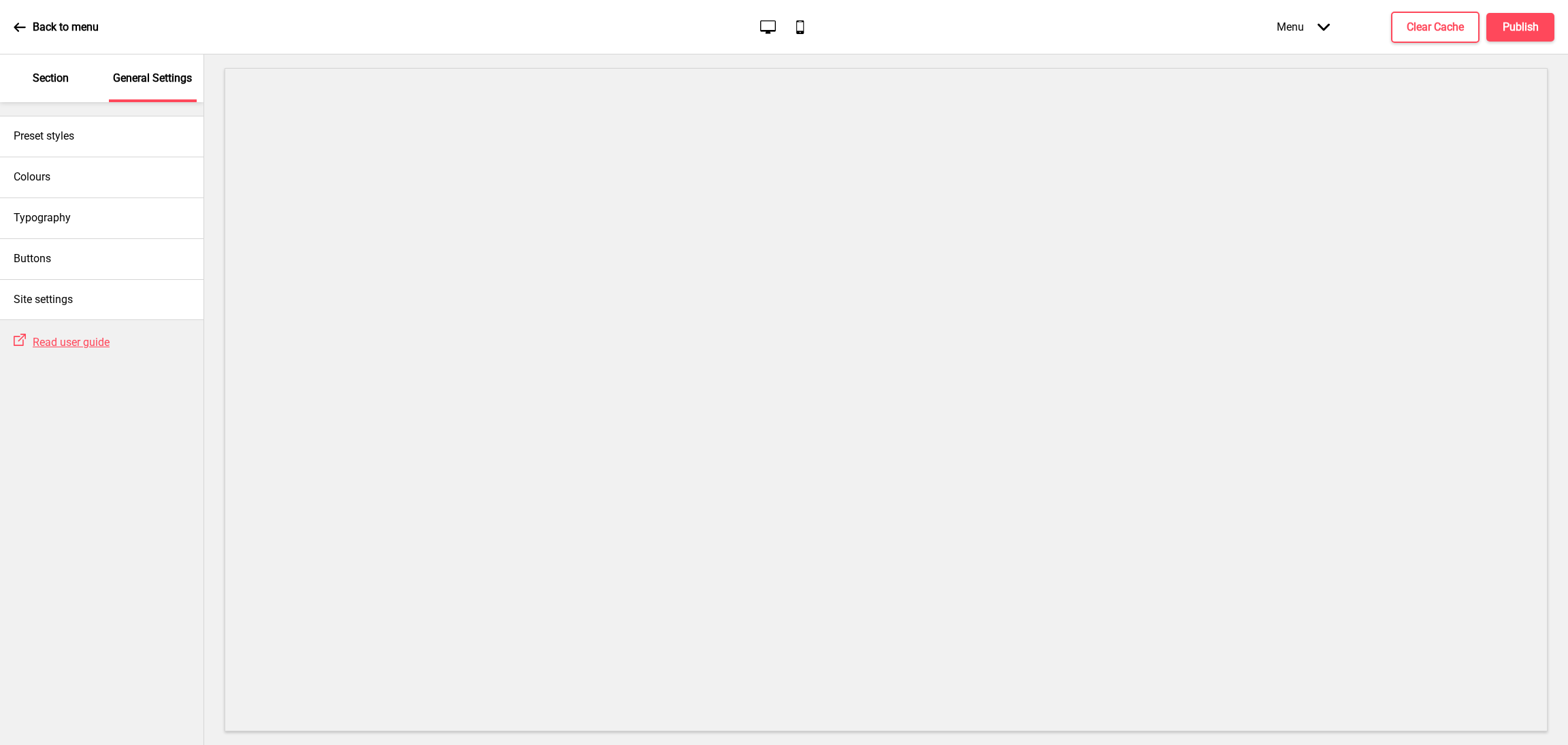
click at [55, 83] on p "Section" at bounding box center [50, 78] width 36 height 15
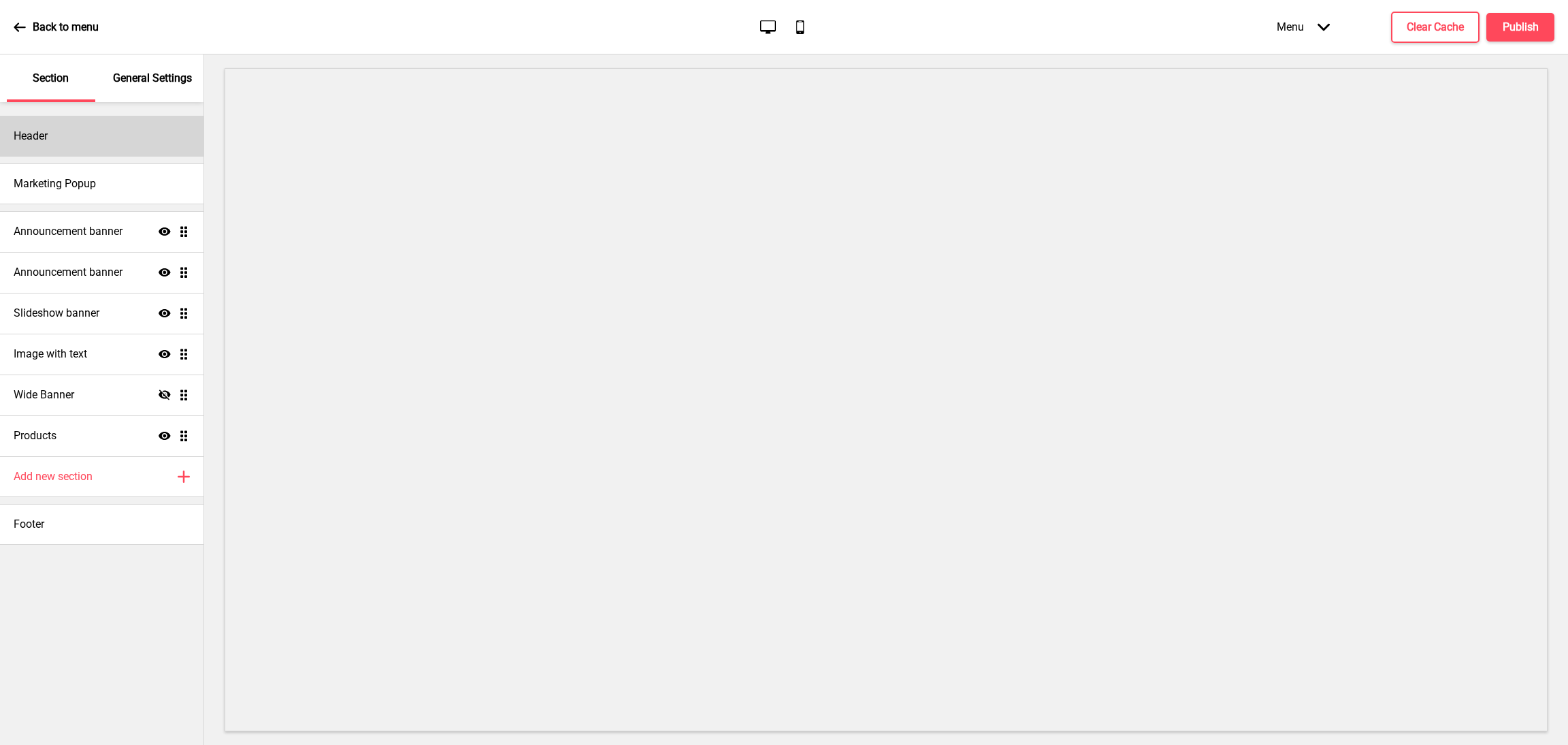
click at [85, 131] on div "Header" at bounding box center [101, 136] width 204 height 41
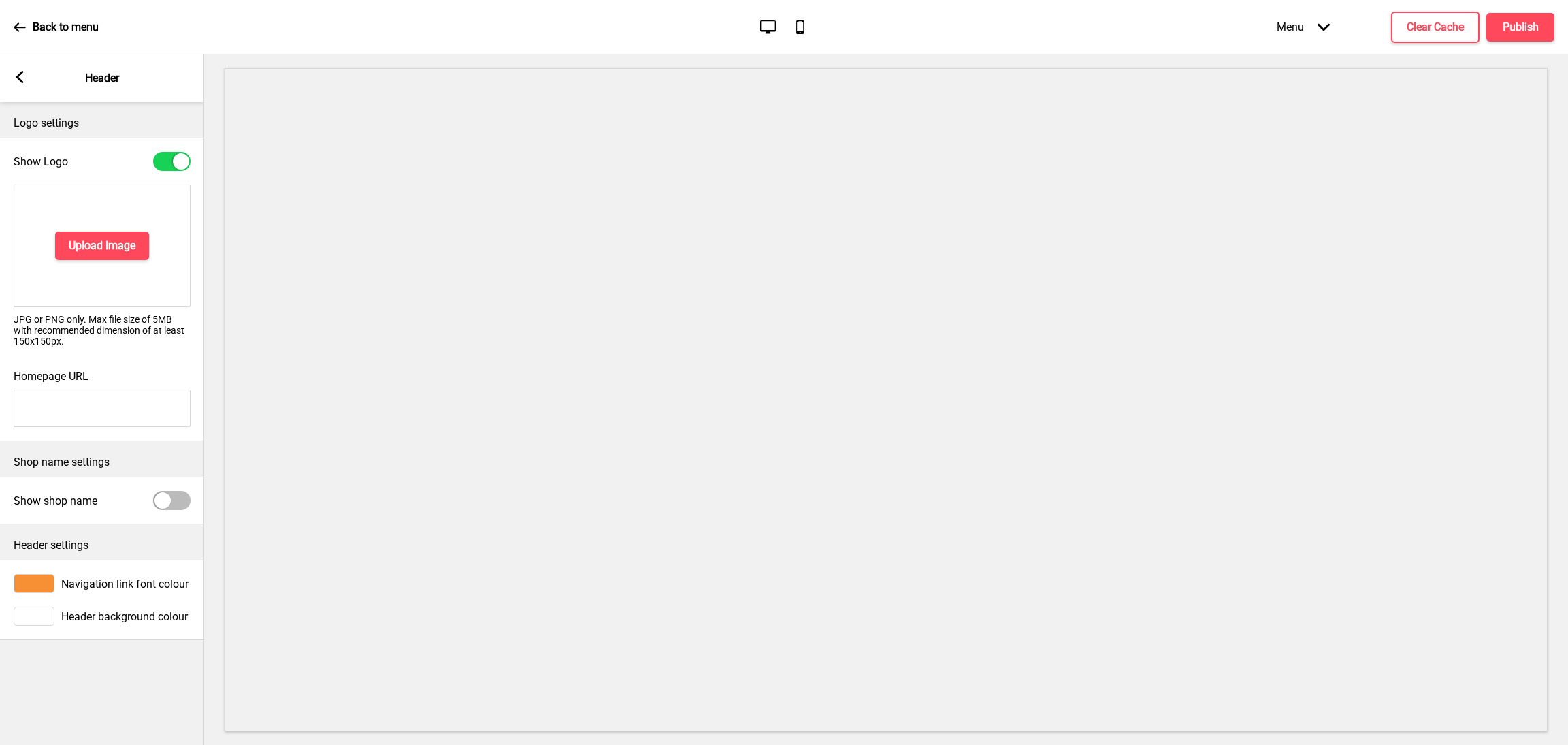
click at [12, 78] on div "Arrow left Header" at bounding box center [102, 78] width 205 height 48
click at [25, 80] on rect at bounding box center [20, 77] width 13 height 13
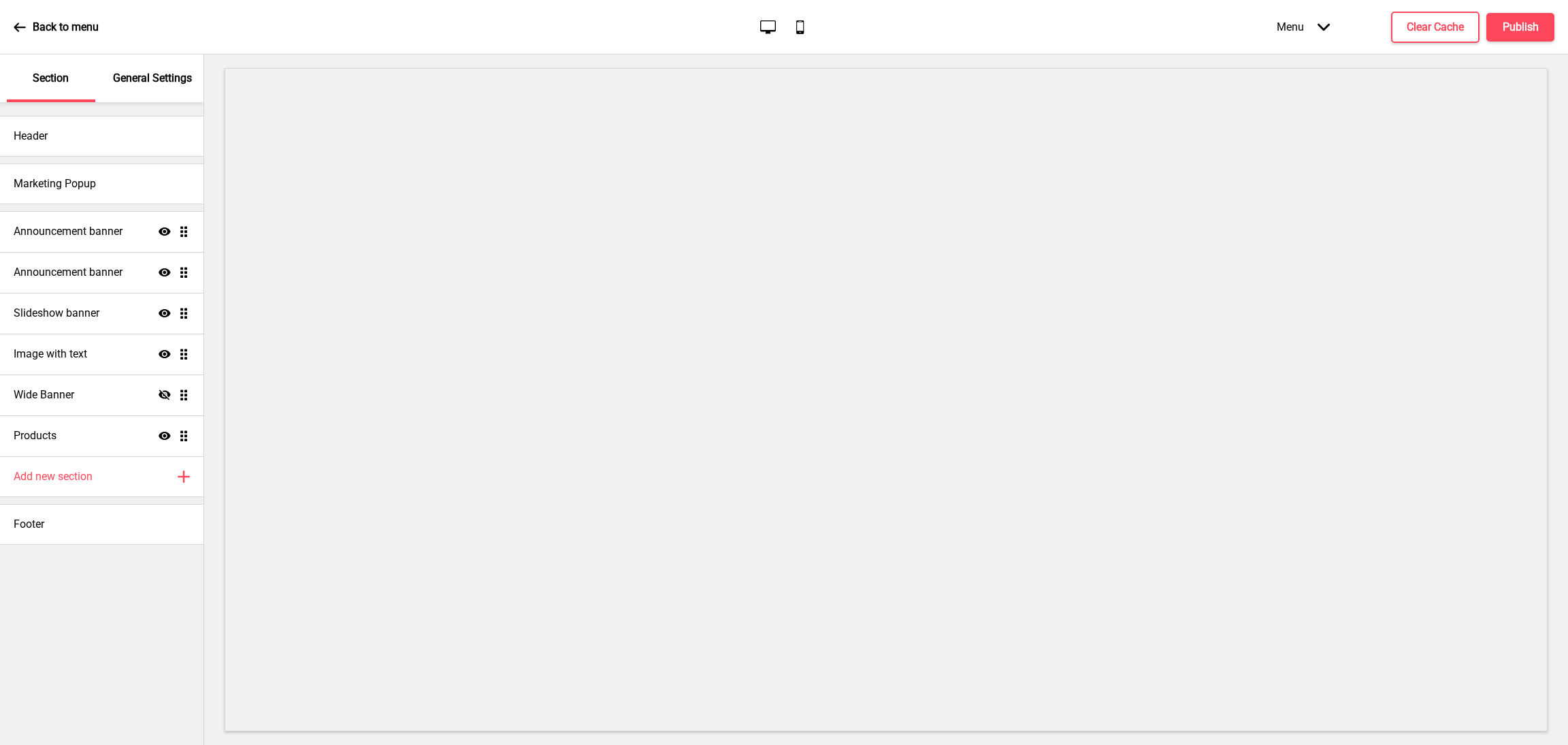
click at [1318, 29] on icon "Arrow down" at bounding box center [1324, 28] width 13 height 13
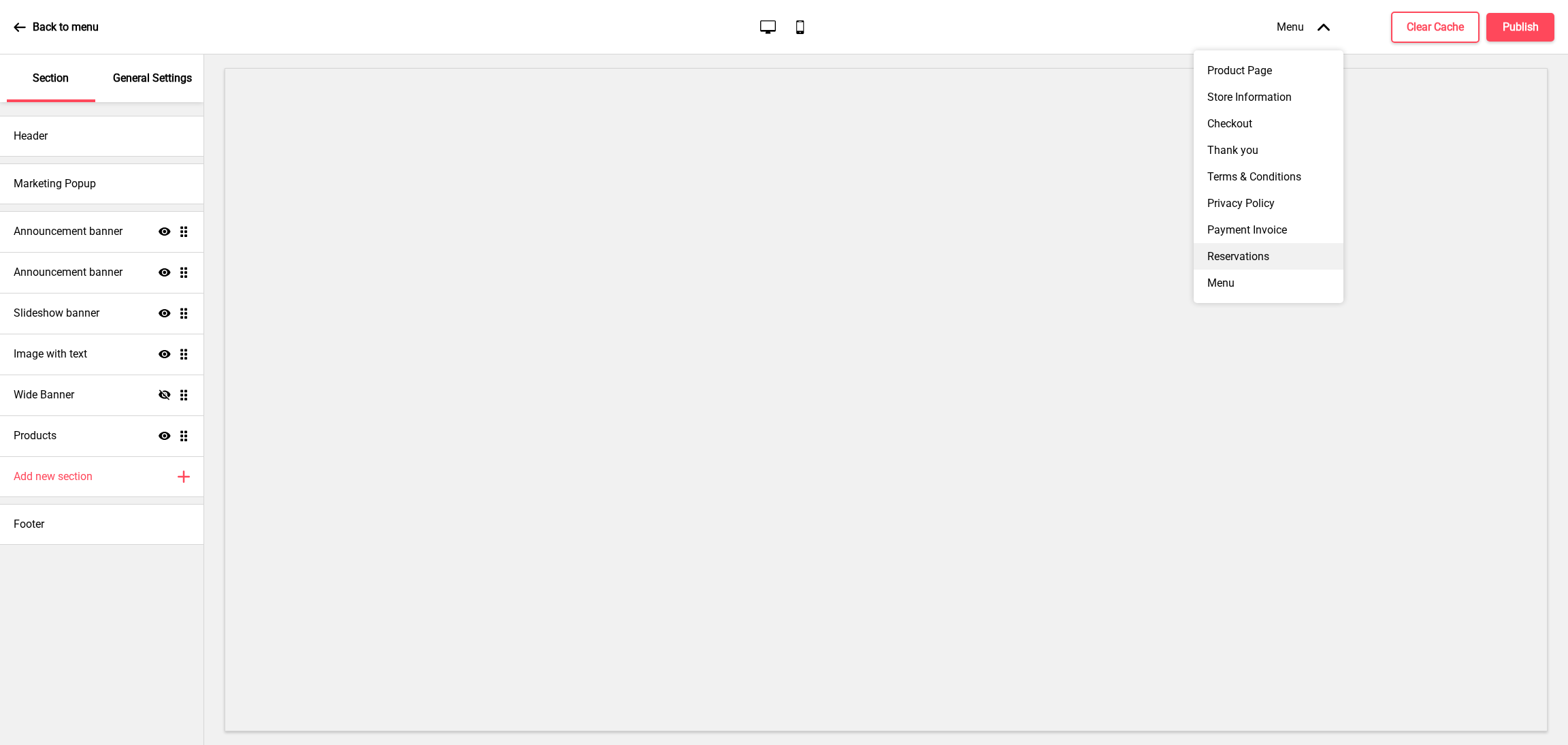
click at [1283, 260] on div "Reservations" at bounding box center [1268, 257] width 150 height 27
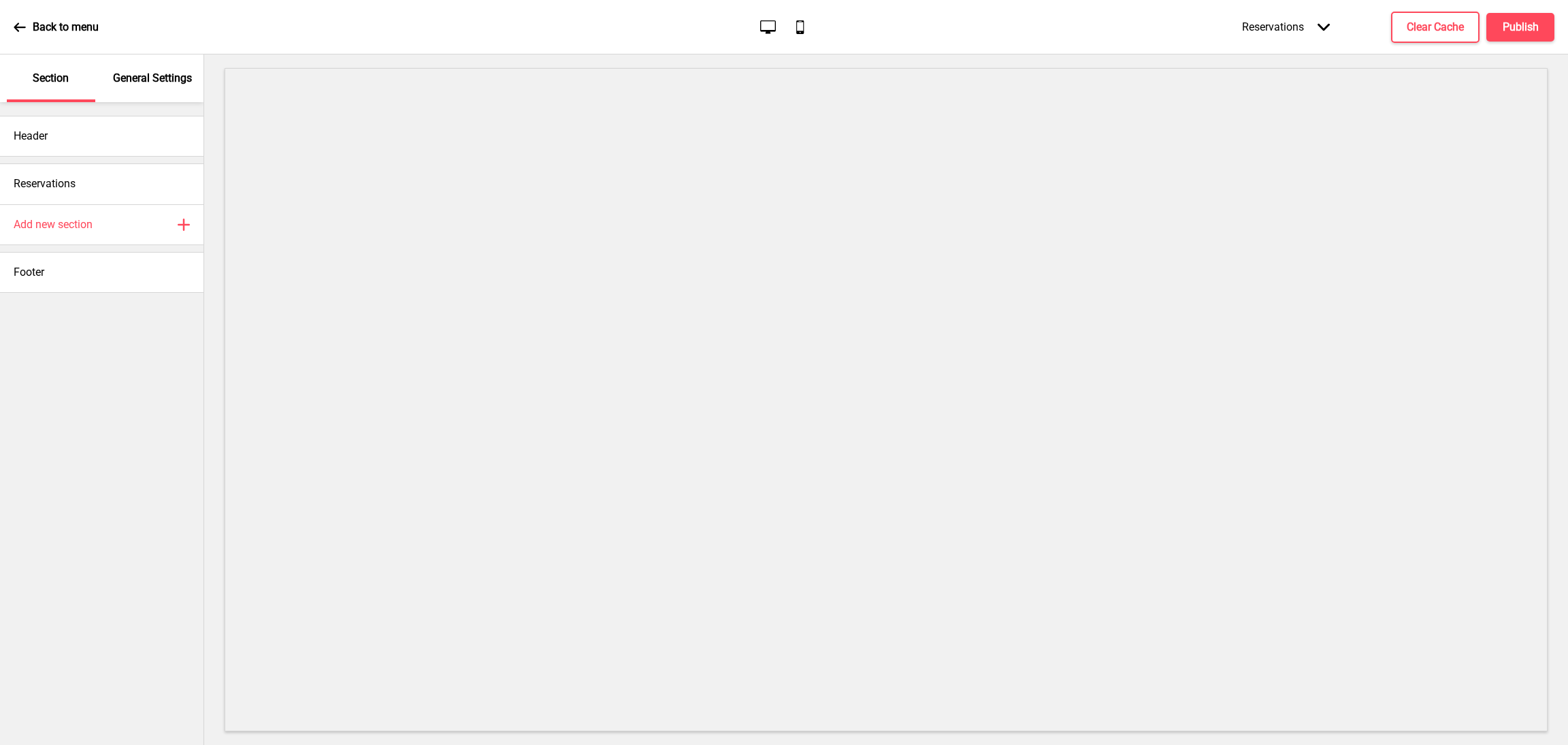
drag, startPoint x: 101, startPoint y: 185, endPoint x: 51, endPoint y: 348, distance: 170.5
click at [33, 423] on div "Header Reservations Add new section Plus Footer" at bounding box center [101, 424] width 204 height 643
click at [126, 73] on p "General Settings" at bounding box center [153, 78] width 79 height 15
click at [64, 77] on p "Section" at bounding box center [50, 78] width 36 height 15
click at [77, 177] on div "Reservations" at bounding box center [101, 184] width 204 height 41
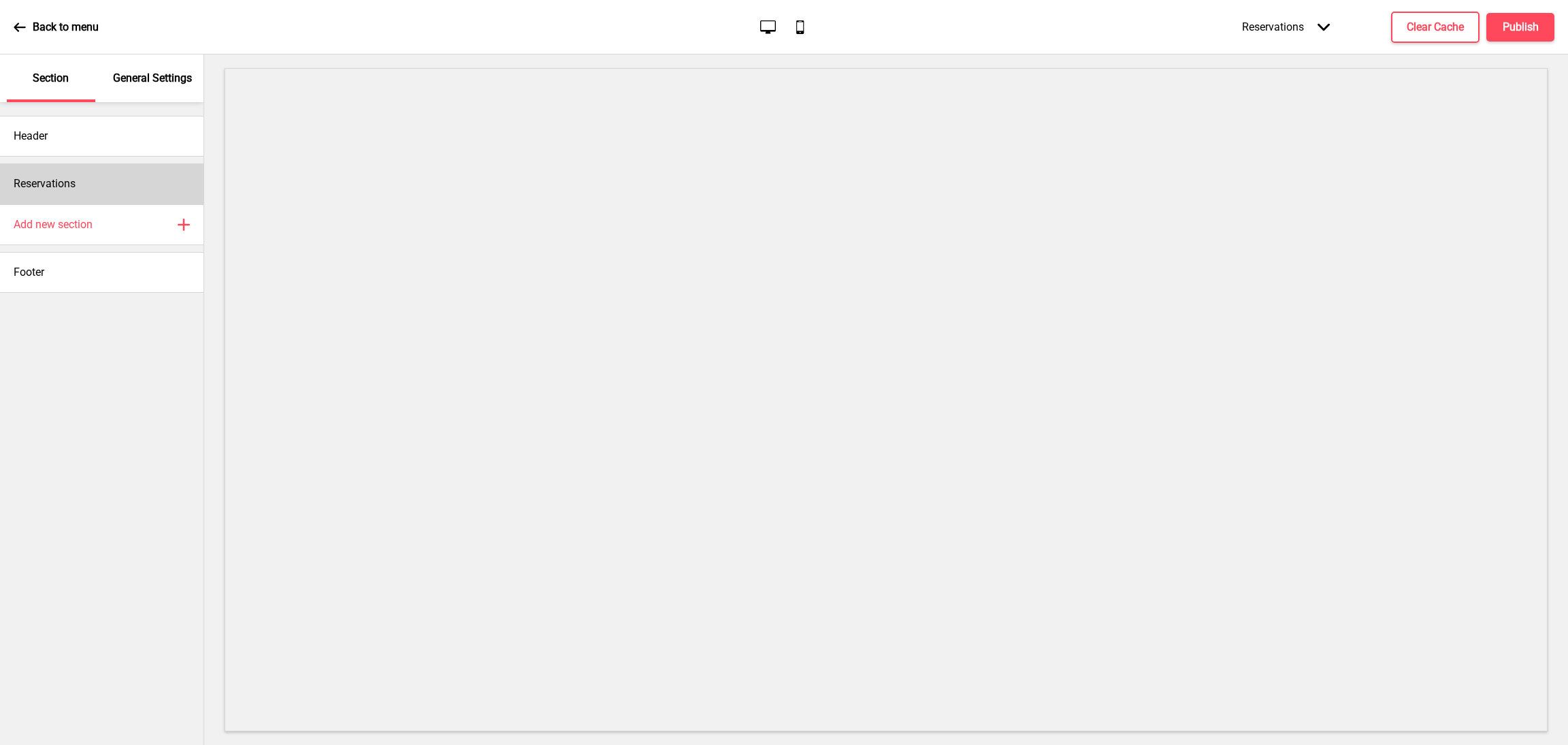
select select "background"
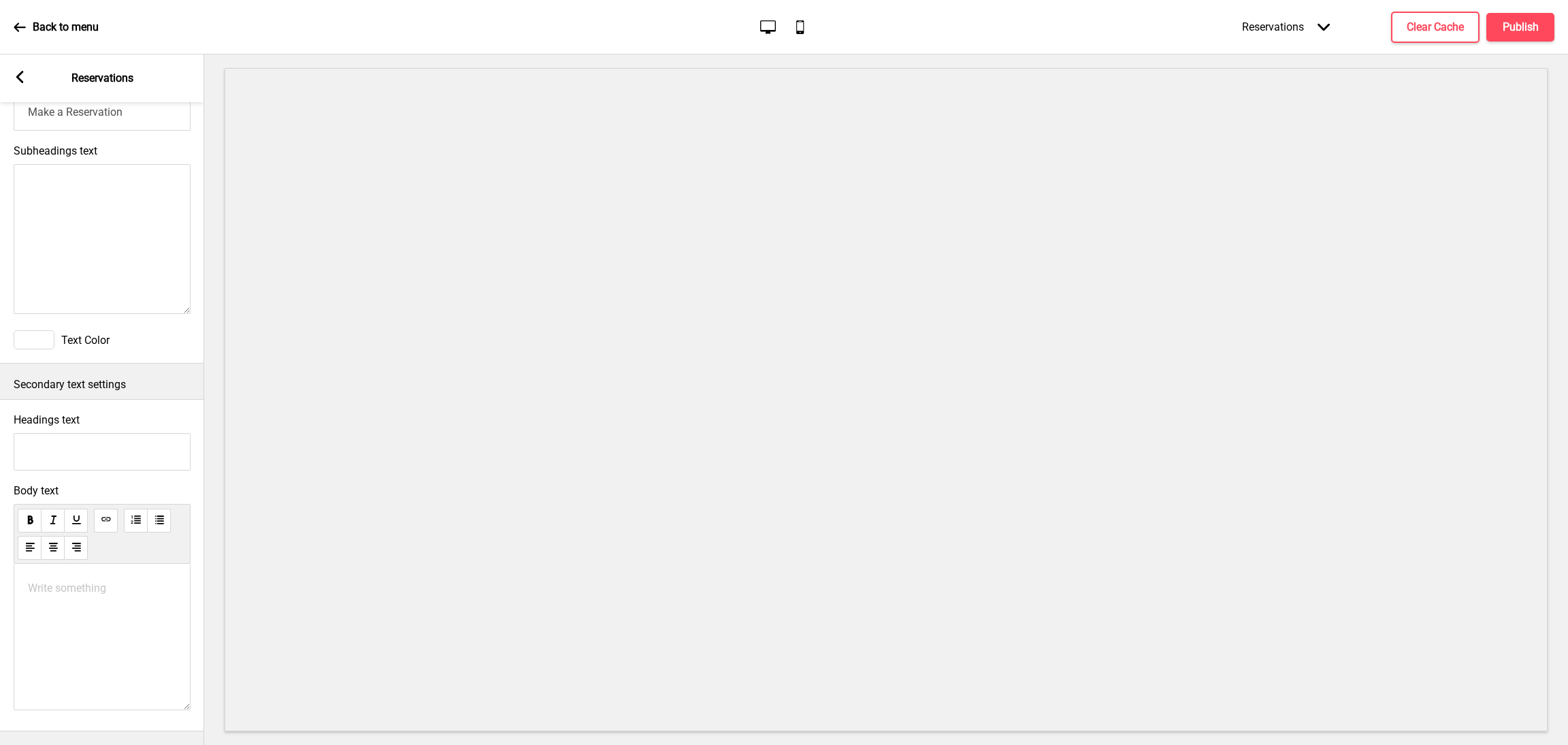
scroll to position [0, 0]
